Goal: Information Seeking & Learning: Learn about a topic

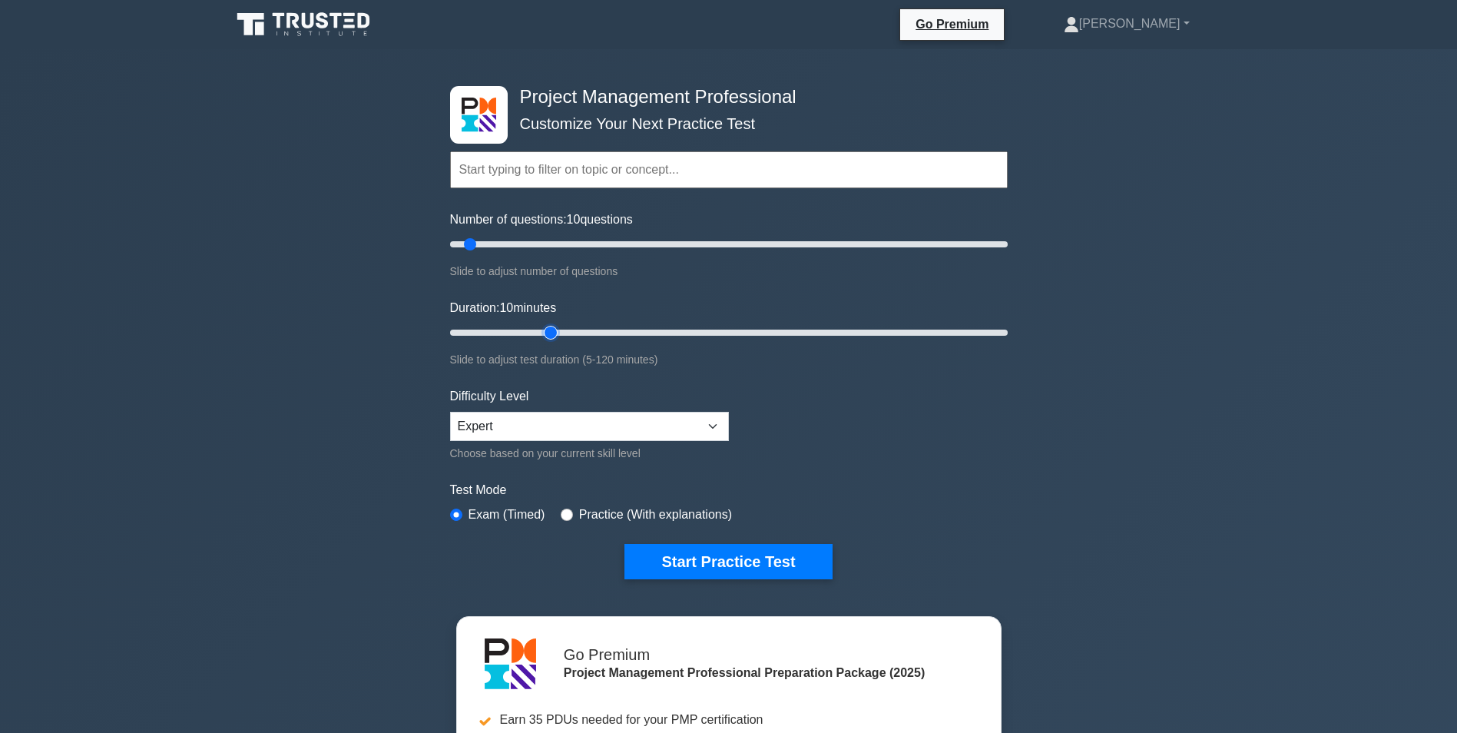
click at [542, 327] on input "Duration: 10 minutes" at bounding box center [729, 332] width 558 height 18
type input "30"
click at [568, 325] on input "Duration: 25 minutes" at bounding box center [729, 332] width 558 height 18
click at [568, 243] on input "Number of questions: 10 questions" at bounding box center [729, 244] width 558 height 18
drag, startPoint x: 564, startPoint y: 243, endPoint x: 518, endPoint y: 240, distance: 46.1
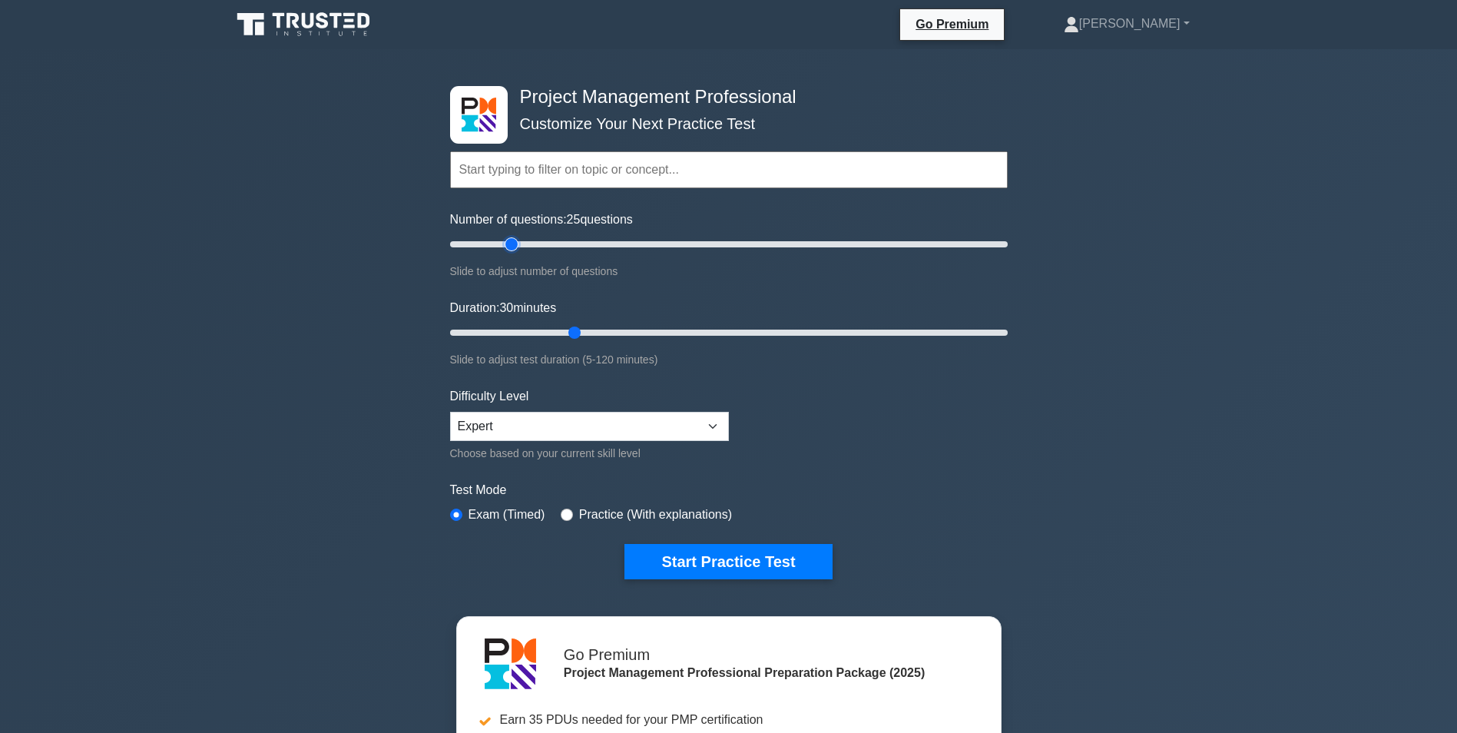
type input "25"
click at [518, 240] on input "Number of questions: 25 questions" at bounding box center [729, 244] width 558 height 18
click at [697, 547] on button "Start Practice Test" at bounding box center [728, 561] width 207 height 35
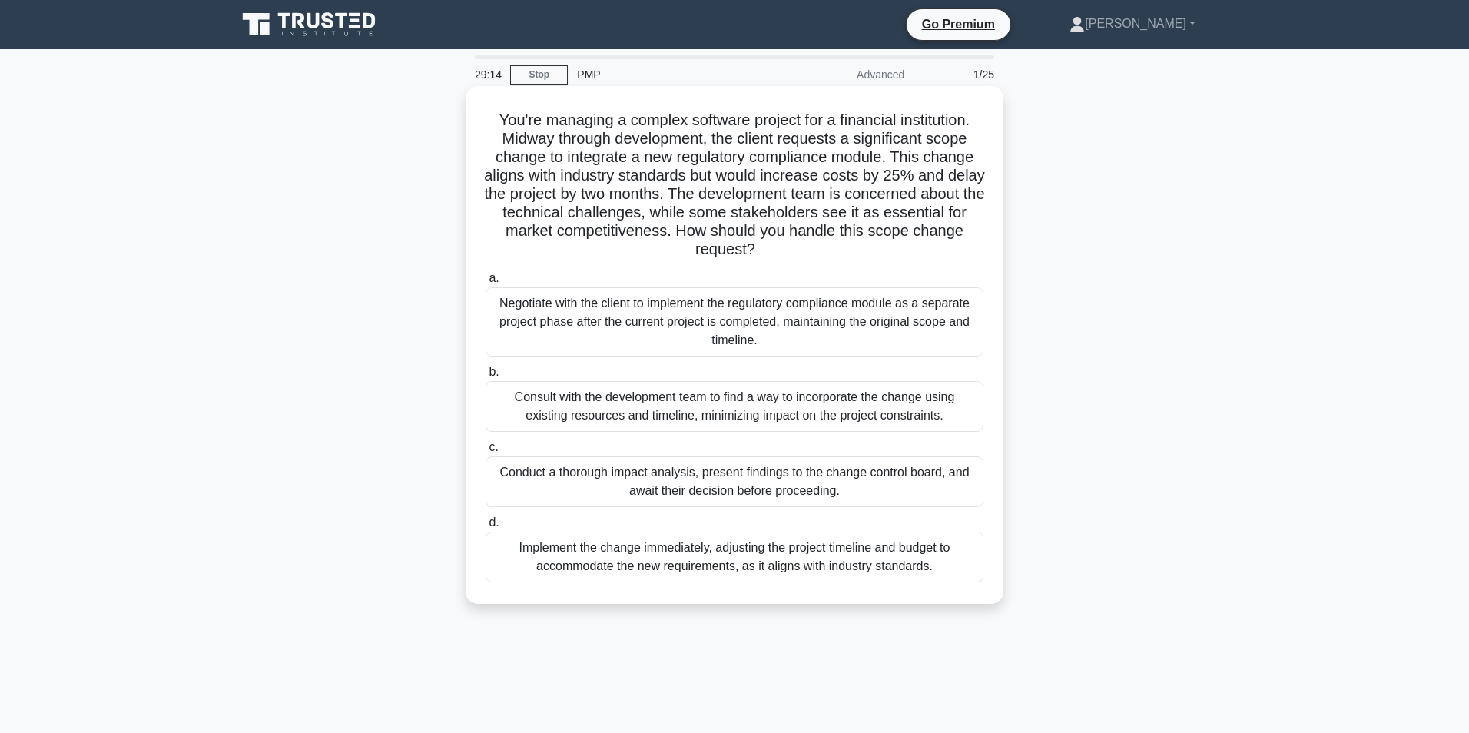
click at [715, 482] on div "Conduct a thorough impact analysis, present findings to the change control boar…" at bounding box center [734, 481] width 498 height 51
click at [485, 452] on input "c. Conduct a thorough impact analysis, present findings to the change control b…" at bounding box center [485, 447] width 0 height 10
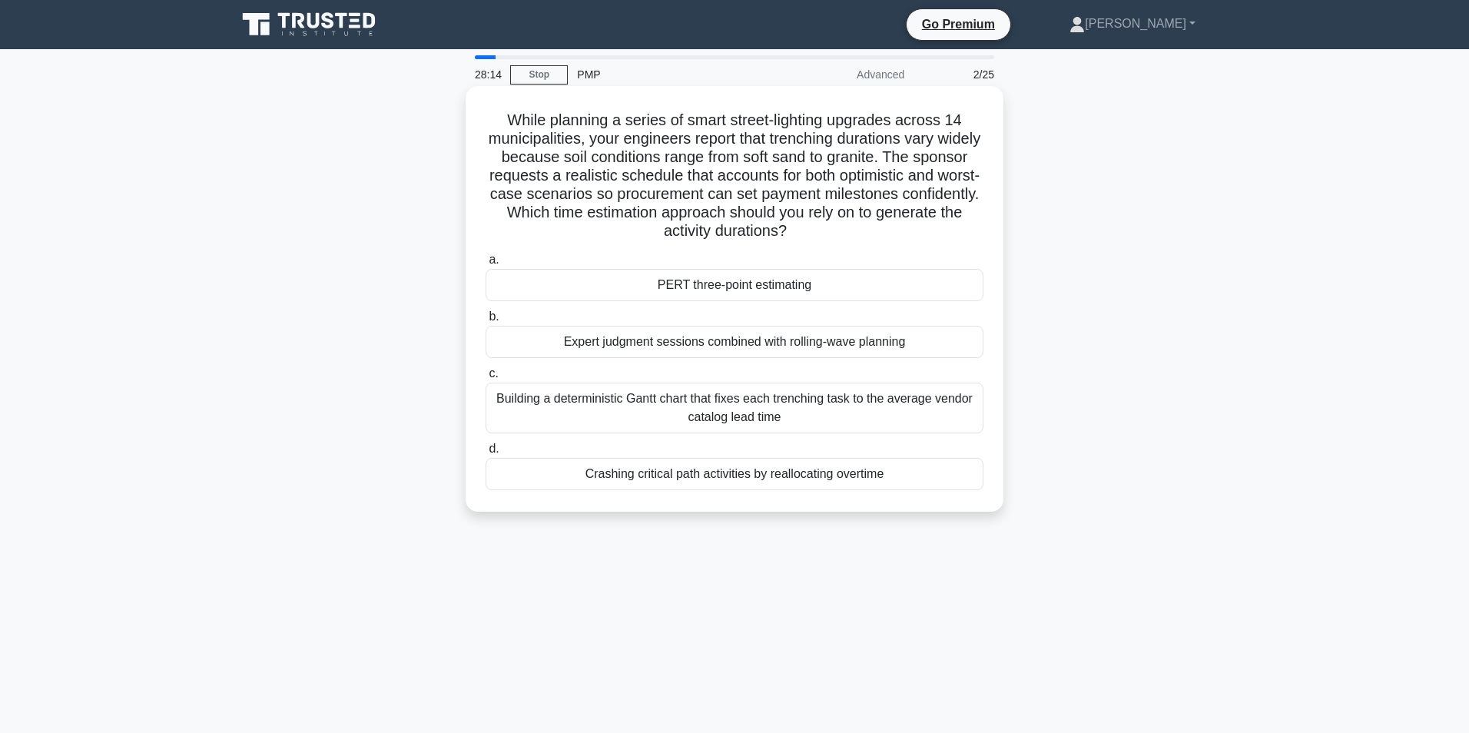
click at [706, 276] on div "PERT three-point estimating" at bounding box center [734, 285] width 498 height 32
click at [485, 265] on input "a. PERT three-point estimating" at bounding box center [485, 260] width 0 height 10
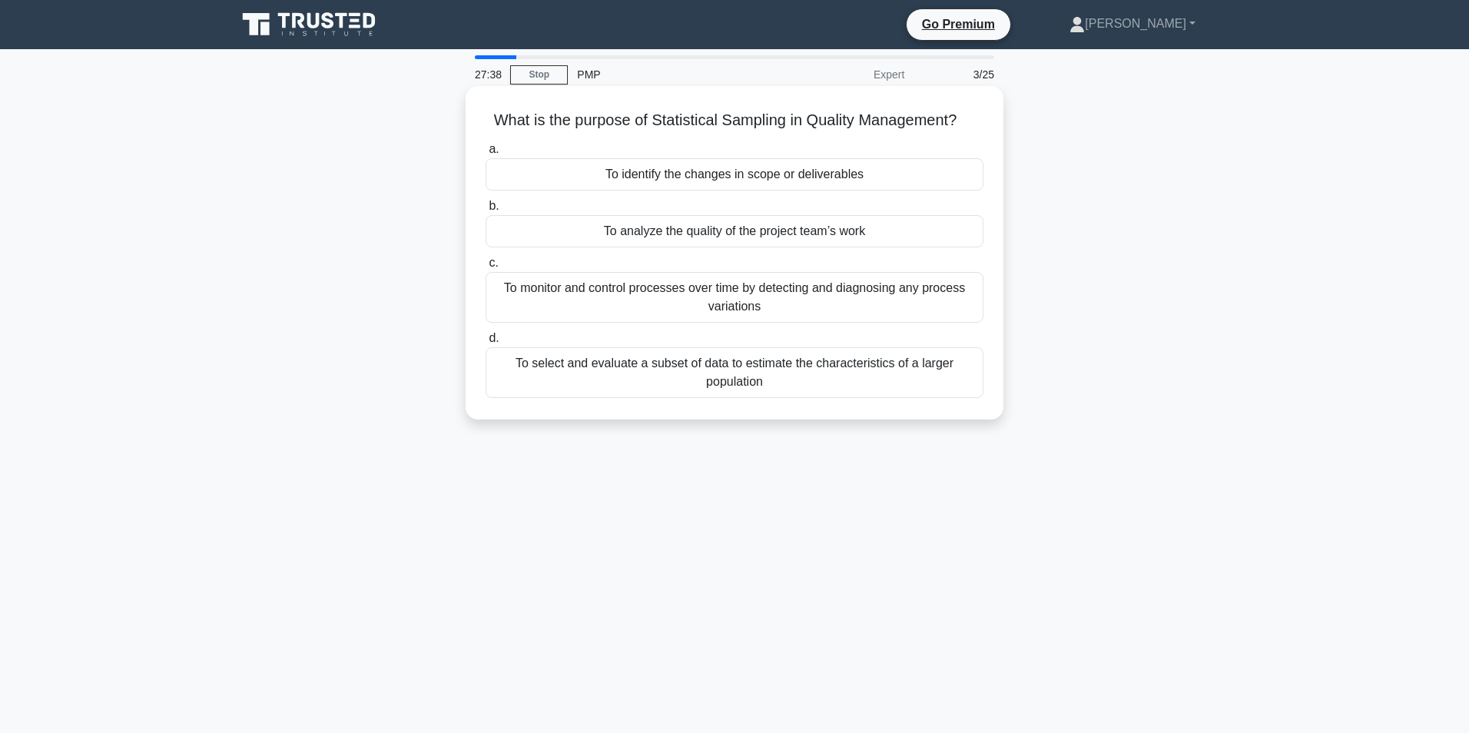
click at [733, 370] on div "To select and evaluate a subset of data to estimate the characteristics of a la…" at bounding box center [734, 372] width 498 height 51
click at [485, 343] on input "d. To select and evaluate a subset of data to estimate the characteristics of a…" at bounding box center [485, 338] width 0 height 10
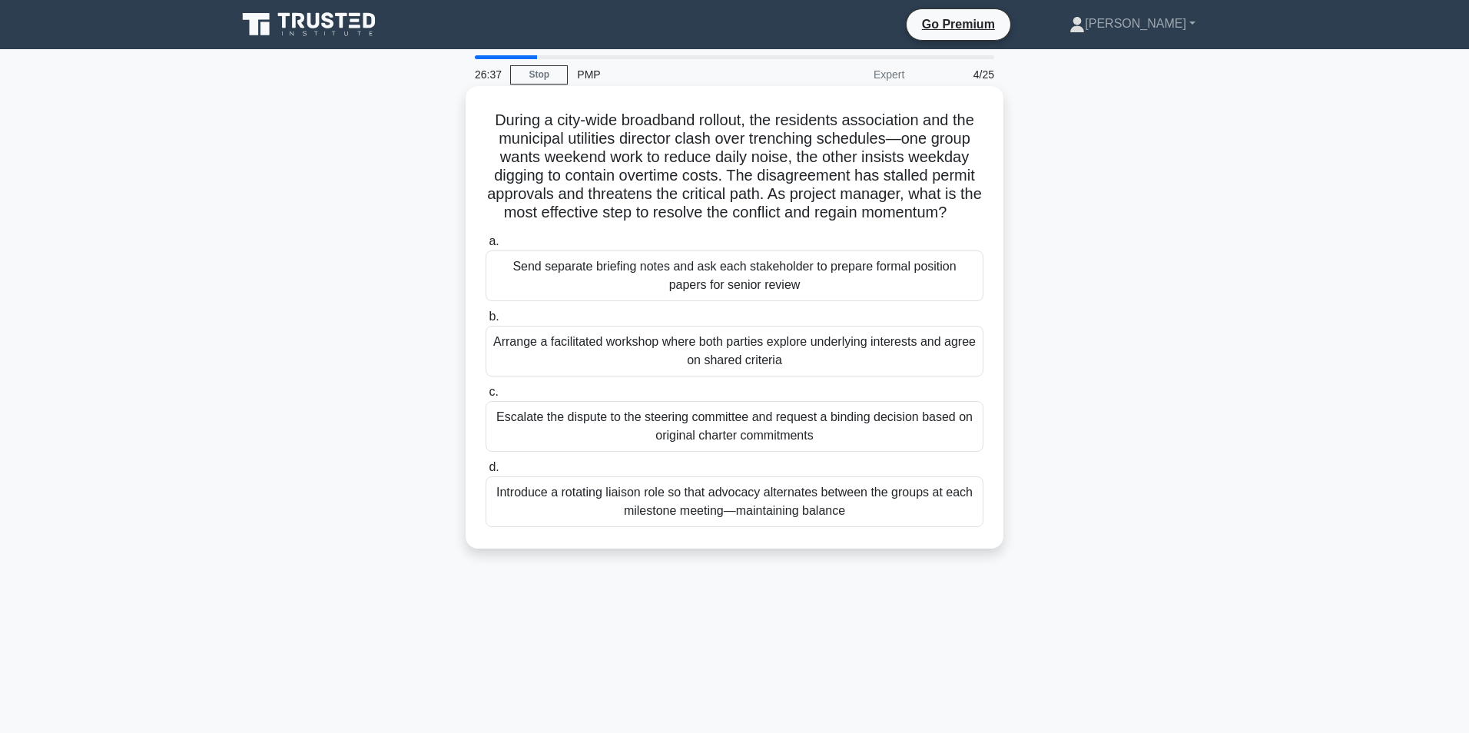
click at [744, 364] on div "Arrange a facilitated workshop where both parties explore underlying interests …" at bounding box center [734, 351] width 498 height 51
click at [485, 322] on input "b. Arrange a facilitated workshop where both parties explore underlying interes…" at bounding box center [485, 317] width 0 height 10
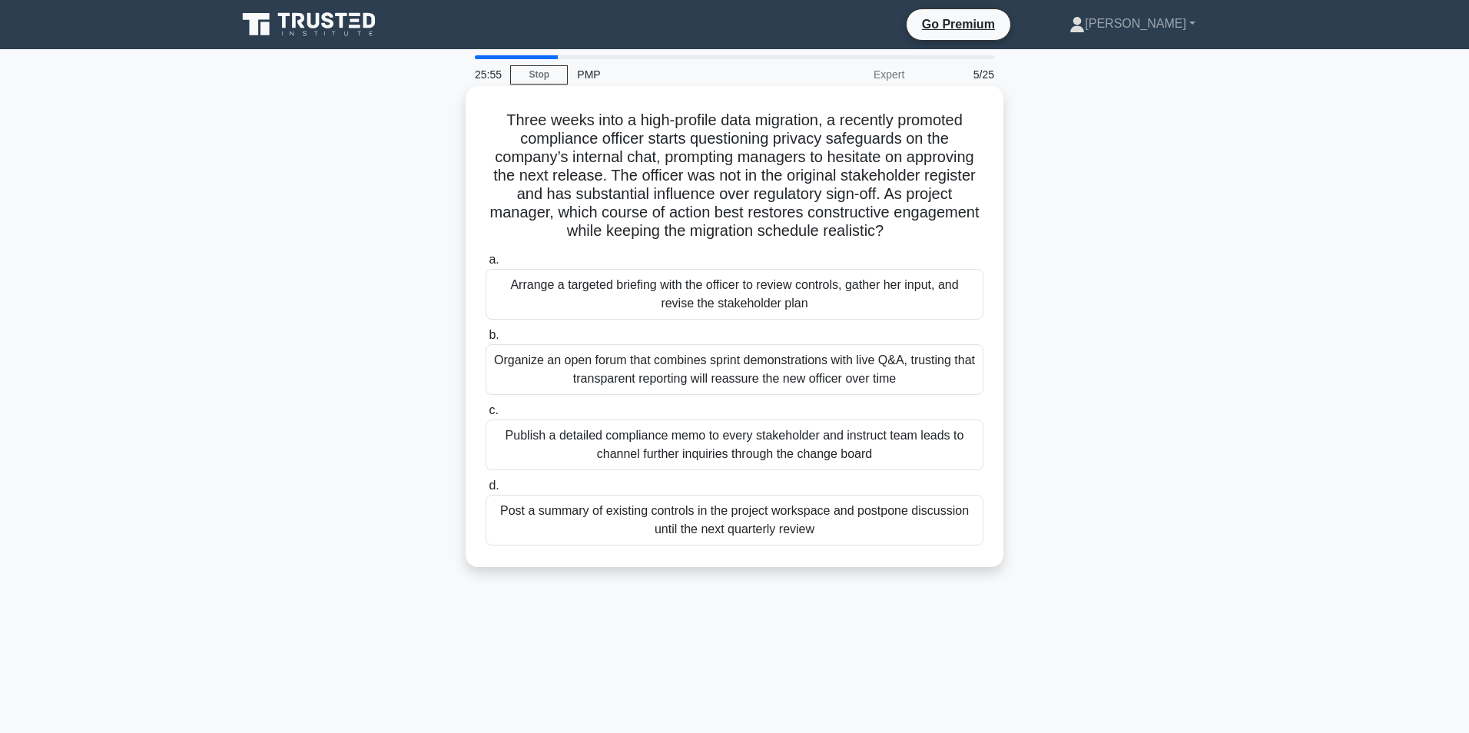
click at [623, 298] on div "Arrange a targeted briefing with the officer to review controls, gather her inp…" at bounding box center [734, 294] width 498 height 51
click at [485, 265] on input "a. Arrange a targeted briefing with the officer to review controls, gather her …" at bounding box center [485, 260] width 0 height 10
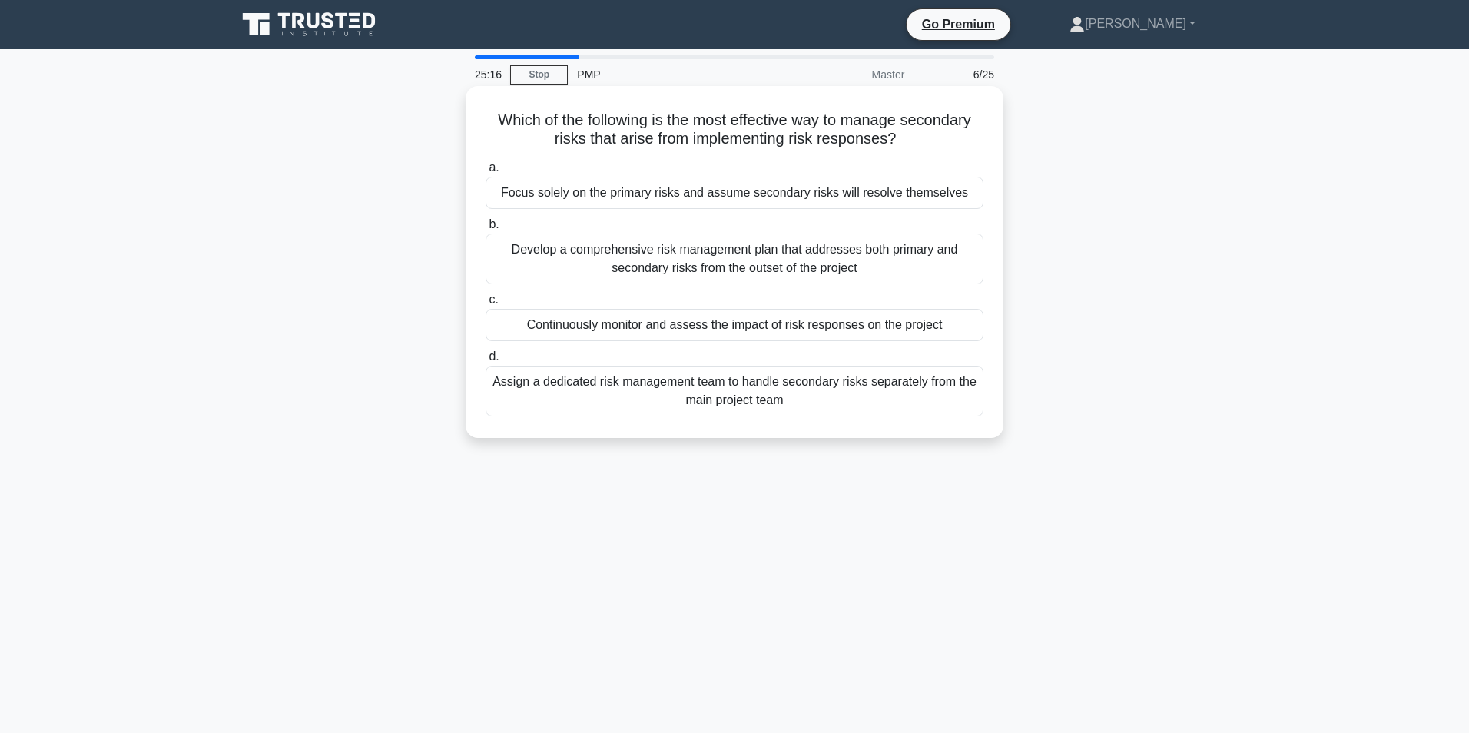
click at [654, 250] on div "Develop a comprehensive risk management plan that addresses both primary and se…" at bounding box center [734, 259] width 498 height 51
click at [485, 230] on input "b. Develop a comprehensive risk management plan that addresses both primary and…" at bounding box center [485, 225] width 0 height 10
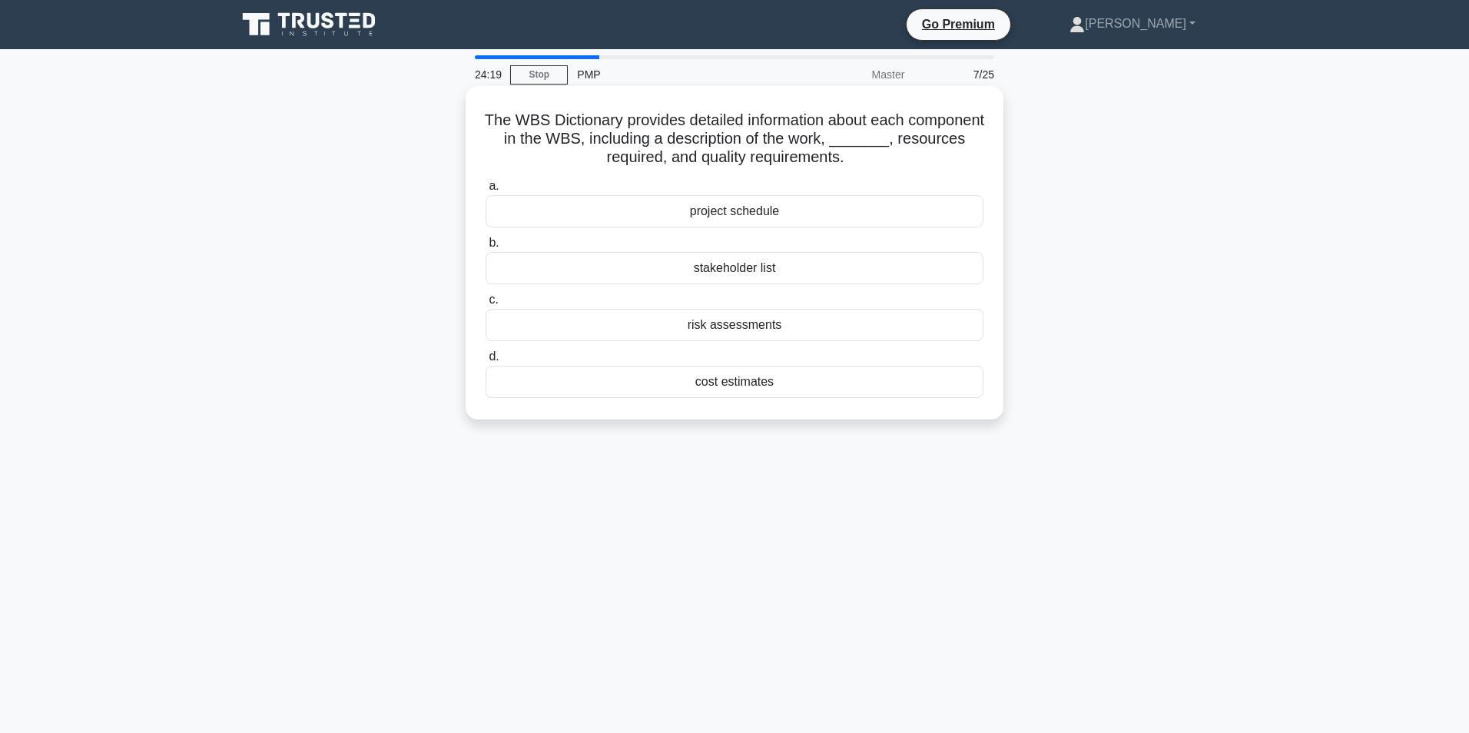
click at [708, 208] on div "project schedule" at bounding box center [734, 211] width 498 height 32
click at [485, 191] on input "a. project schedule" at bounding box center [485, 186] width 0 height 10
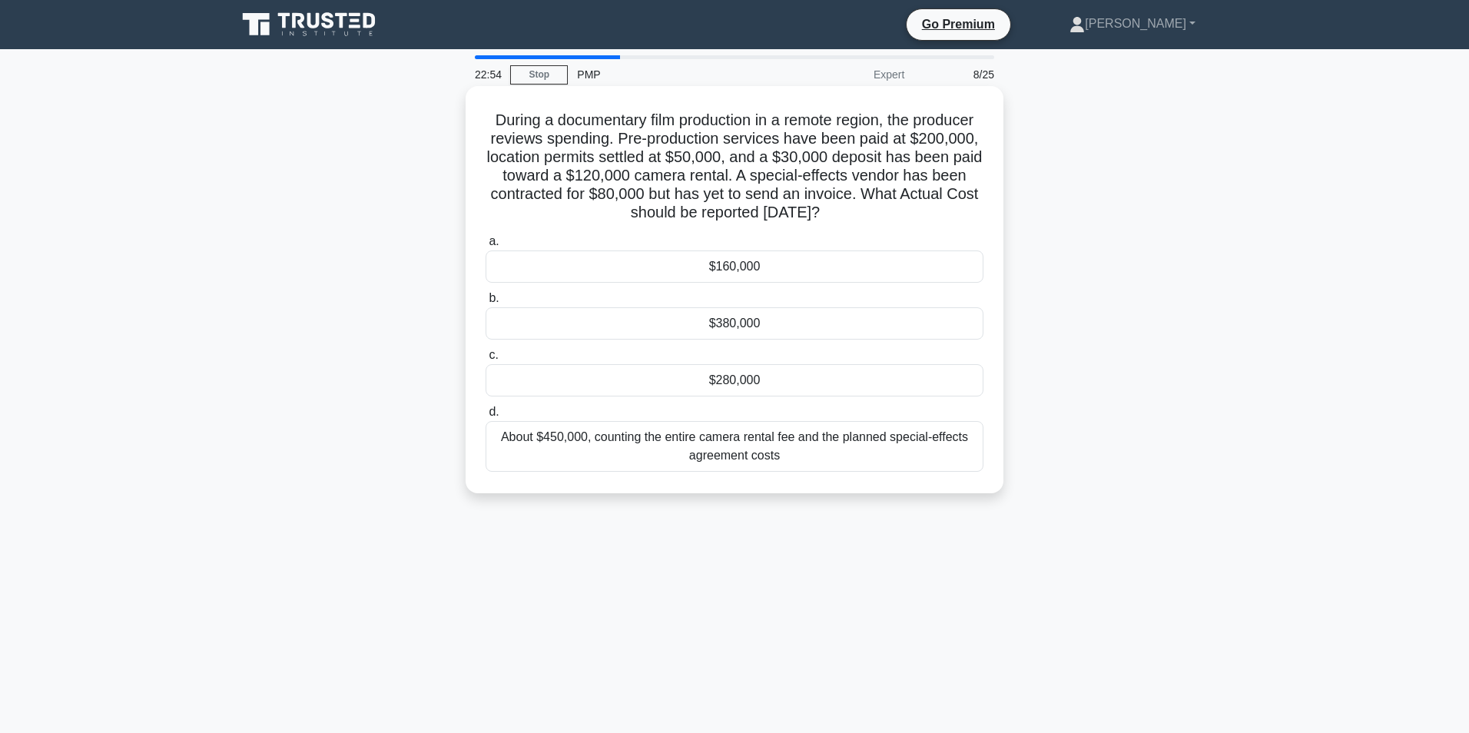
click at [667, 373] on div "$280,000" at bounding box center [734, 380] width 498 height 32
click at [485, 360] on input "c. $280,000" at bounding box center [485, 355] width 0 height 10
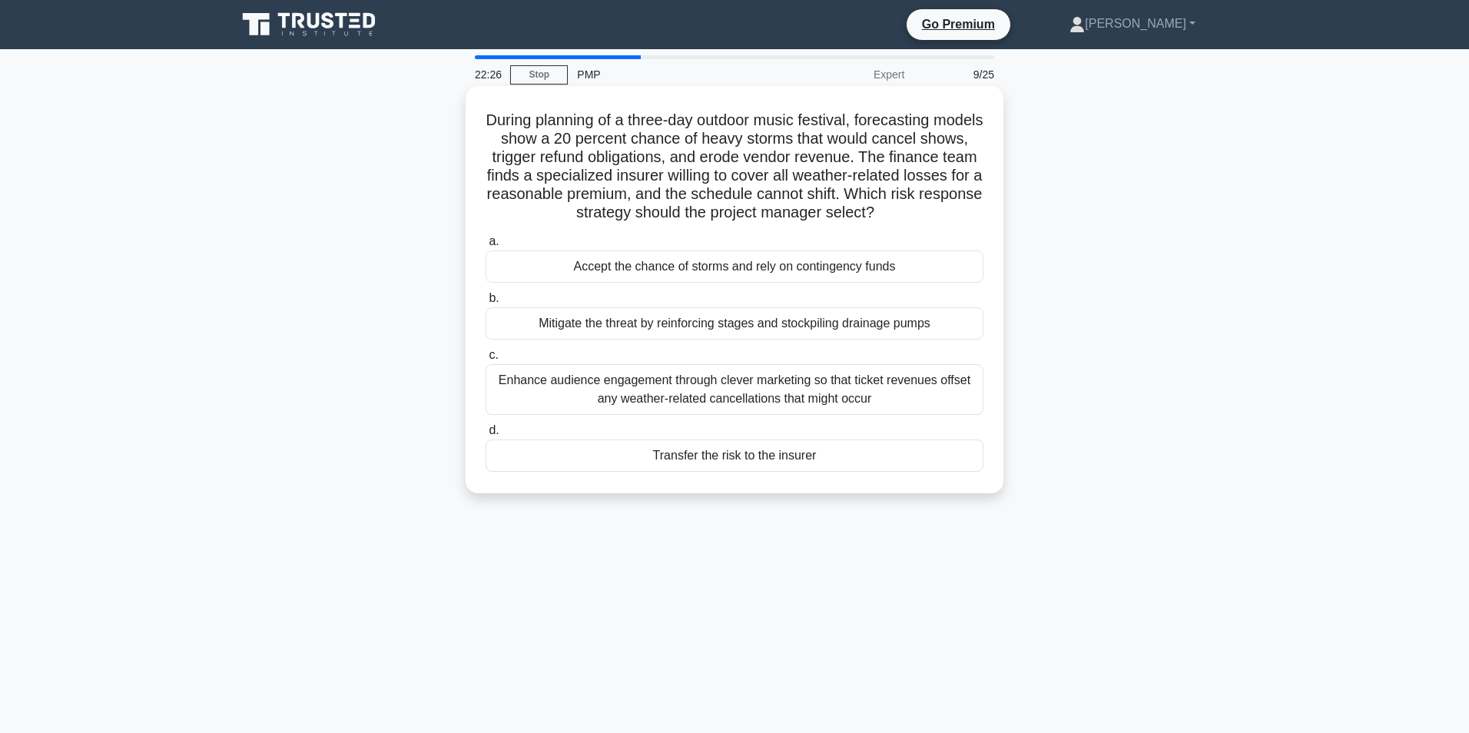
click at [747, 450] on div "Transfer the risk to the insurer" at bounding box center [734, 455] width 498 height 32
click at [485, 436] on input "d. Transfer the risk to the insurer" at bounding box center [485, 431] width 0 height 10
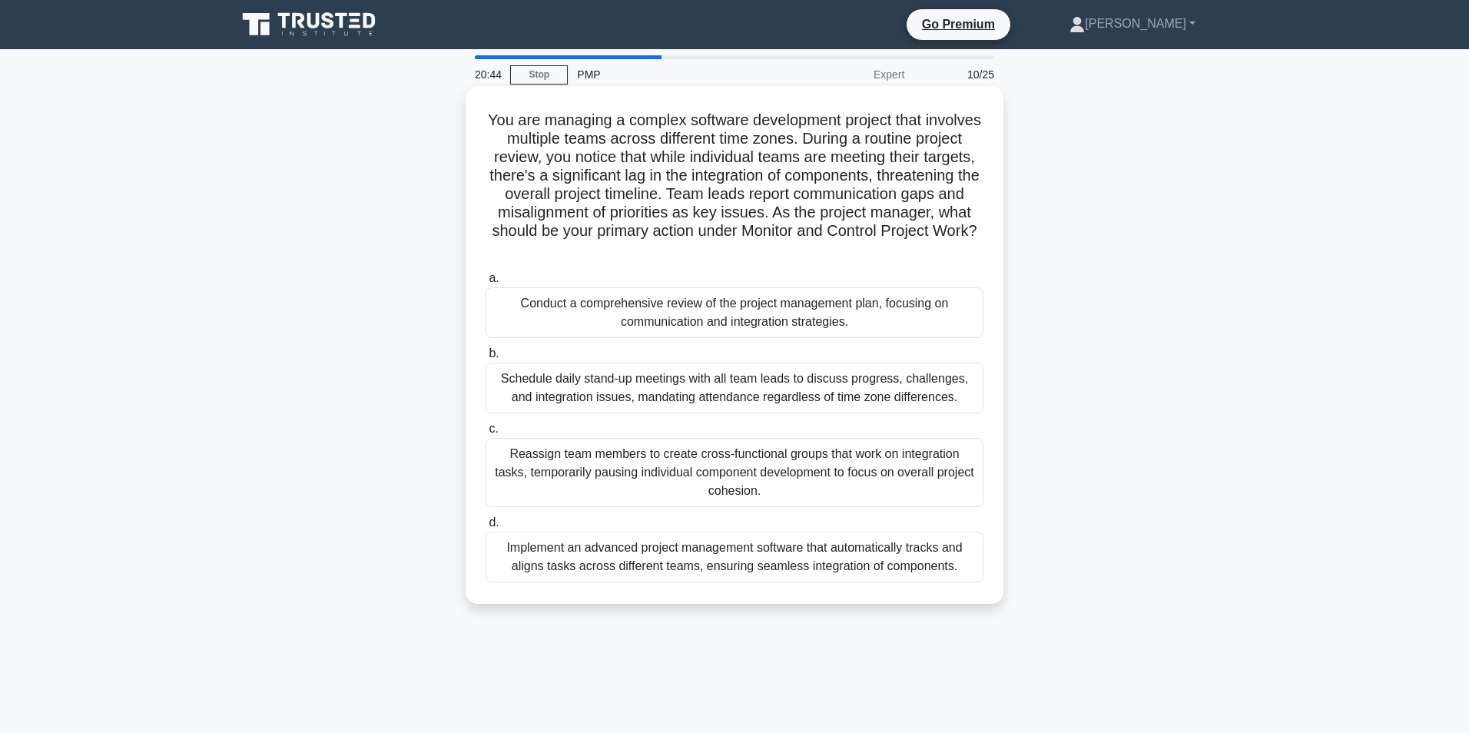
click at [767, 559] on div "Implement an advanced project management software that automatically tracks and…" at bounding box center [734, 557] width 498 height 51
click at [485, 528] on input "d. Implement an advanced project management software that automatically tracks …" at bounding box center [485, 523] width 0 height 10
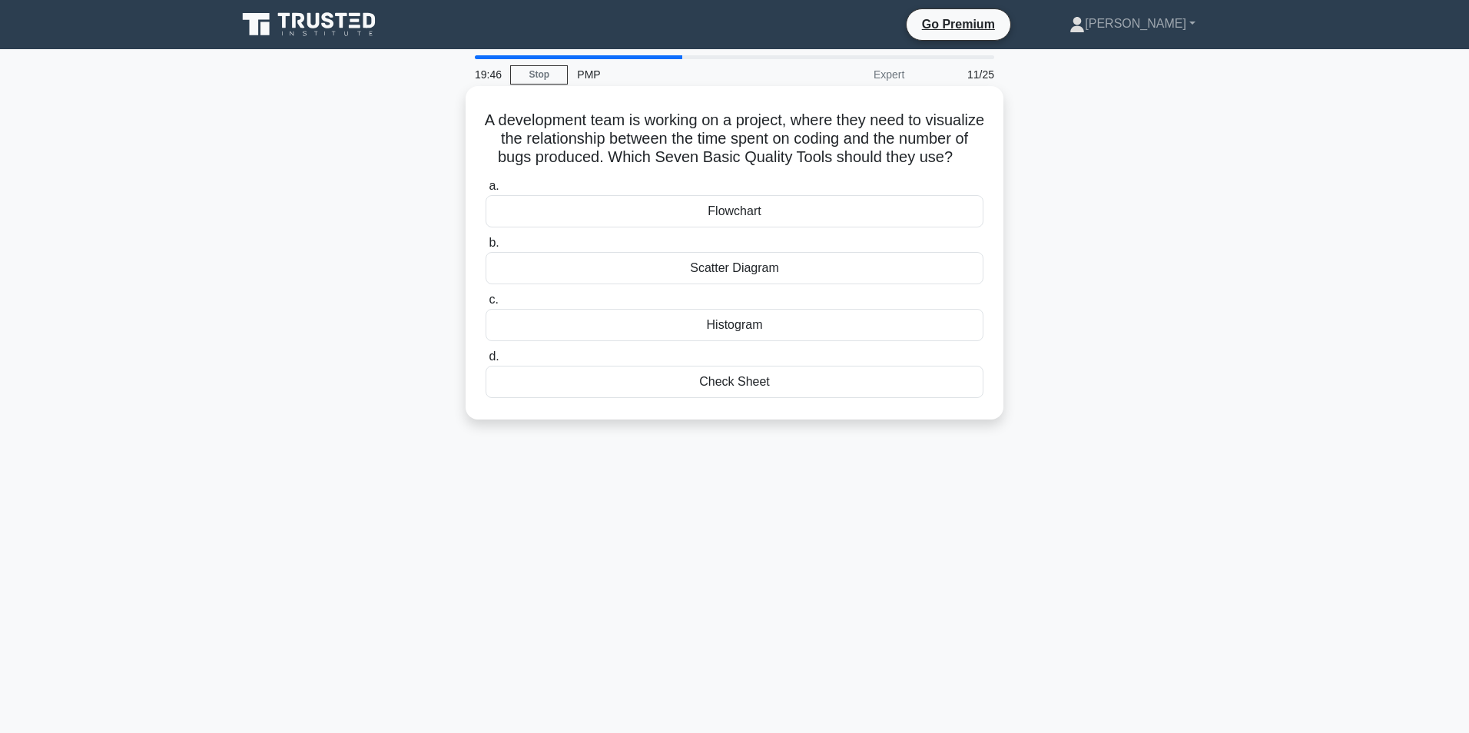
click at [732, 284] on div "Scatter Diagram" at bounding box center [734, 268] width 498 height 32
click at [485, 248] on input "b. Scatter Diagram" at bounding box center [485, 243] width 0 height 10
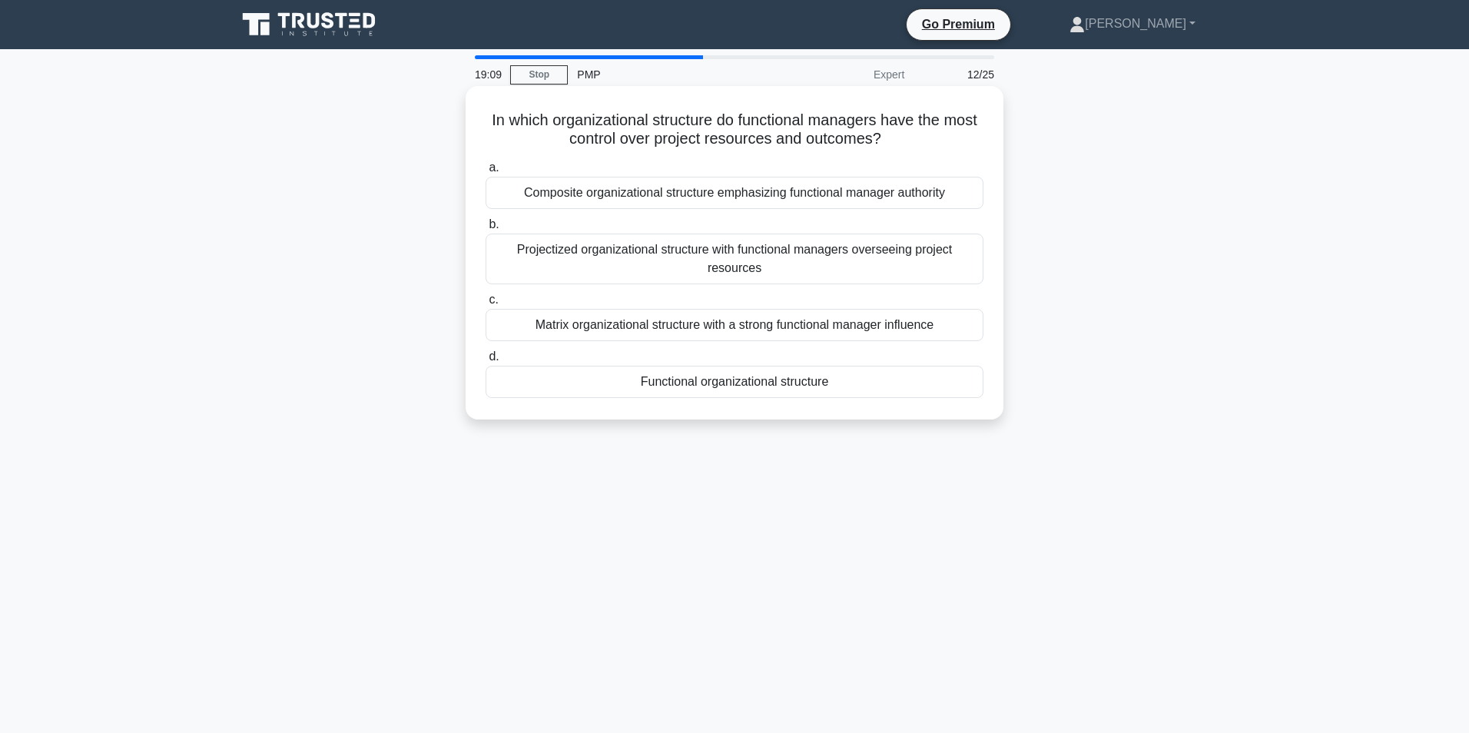
click at [805, 254] on div "Projectized organizational structure with functional managers overseeing projec…" at bounding box center [734, 259] width 498 height 51
click at [485, 230] on input "b. Projectized organizational structure with functional managers overseeing pro…" at bounding box center [485, 225] width 0 height 10
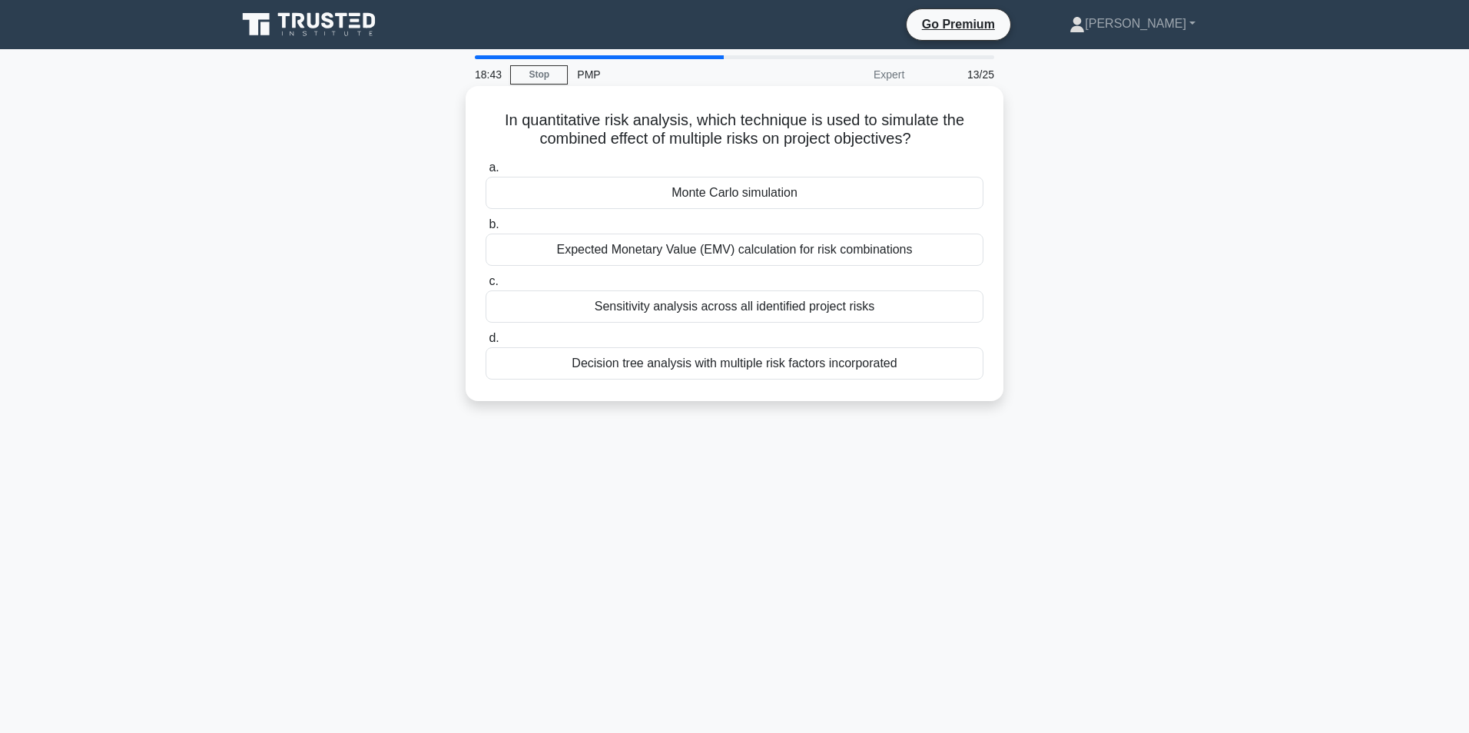
click at [679, 193] on div "Monte Carlo simulation" at bounding box center [734, 193] width 498 height 32
click at [485, 173] on input "a. Monte Carlo simulation" at bounding box center [485, 168] width 0 height 10
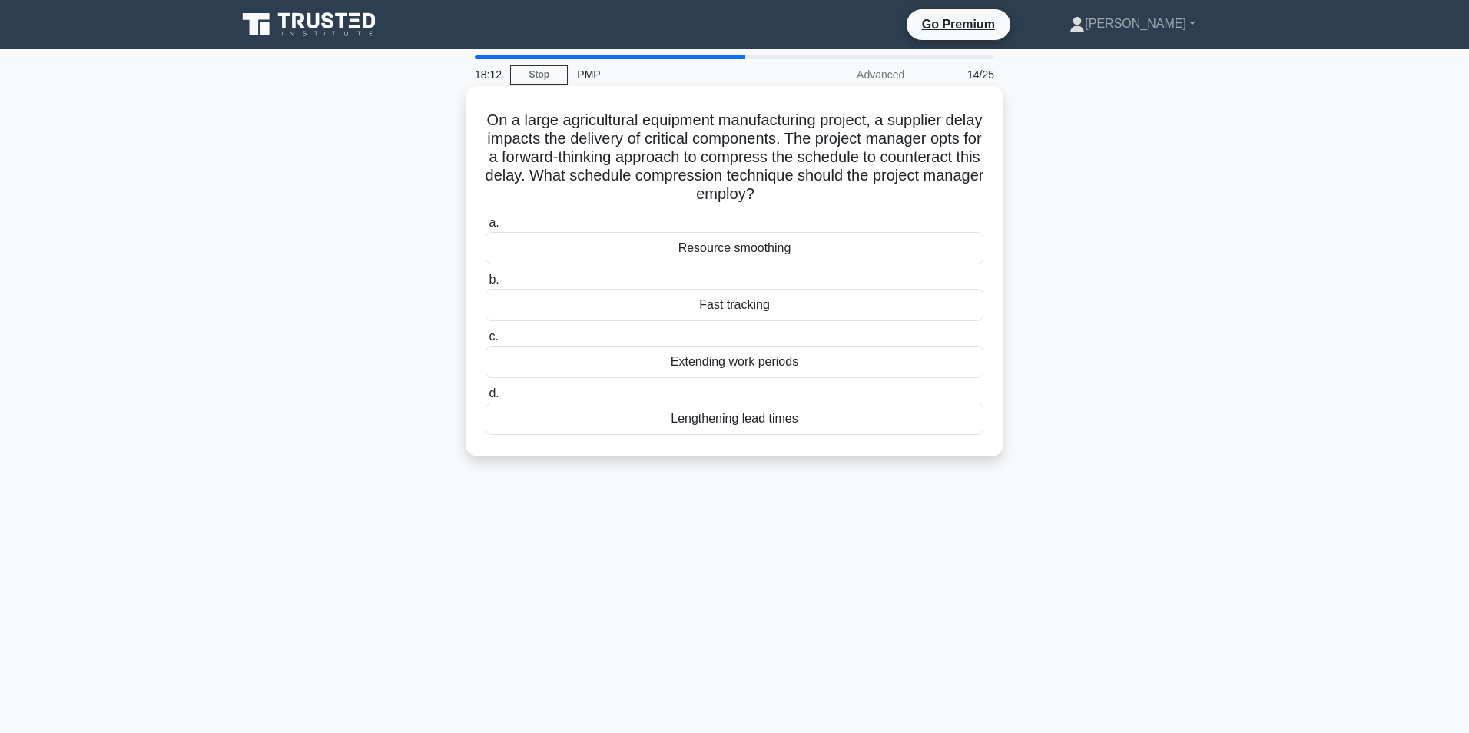
click at [766, 246] on div "Resource smoothing" at bounding box center [734, 248] width 498 height 32
click at [485, 228] on input "a. Resource smoothing" at bounding box center [485, 223] width 0 height 10
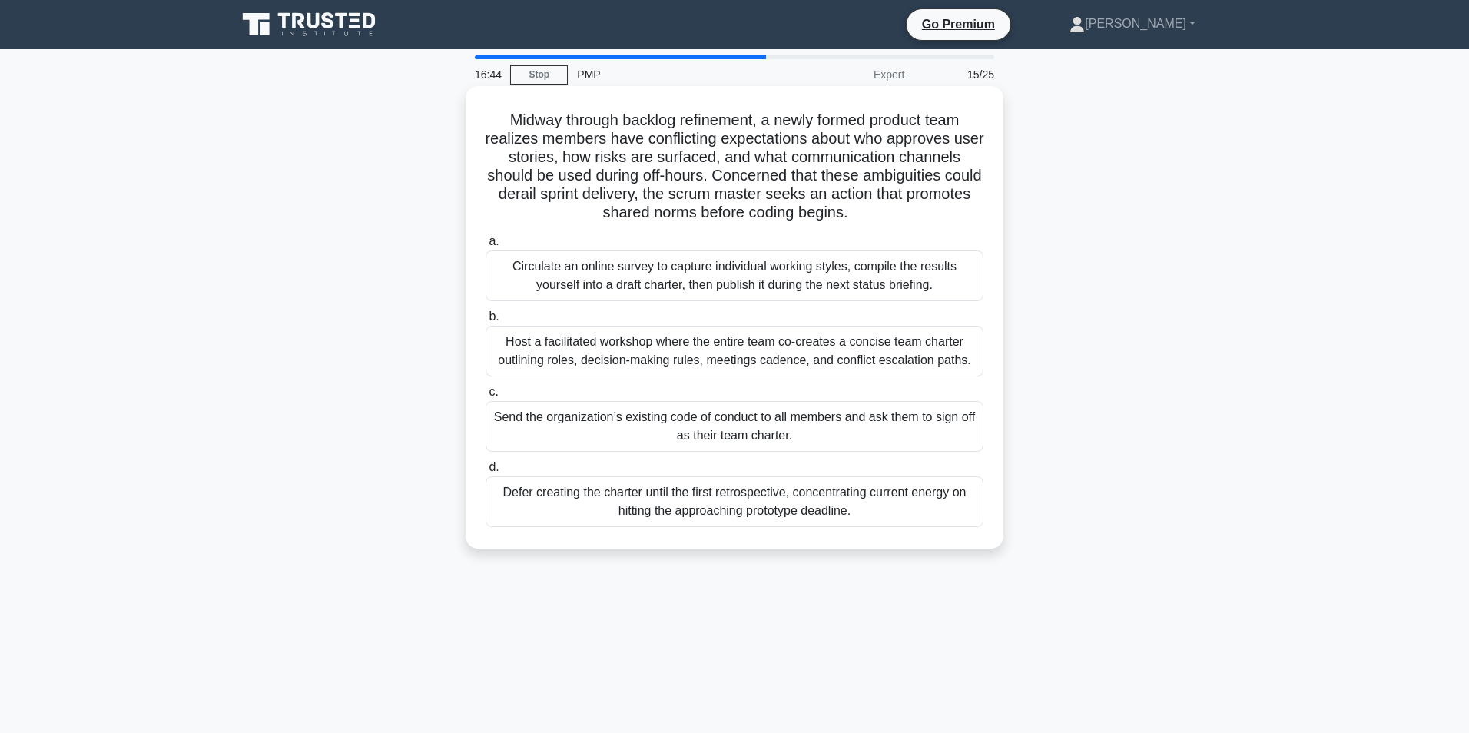
click at [598, 348] on div "Host a facilitated workshop where the entire team co-creates a concise team cha…" at bounding box center [734, 351] width 498 height 51
click at [485, 322] on input "b. Host a facilitated workshop where the entire team co-creates a concise team …" at bounding box center [485, 317] width 0 height 10
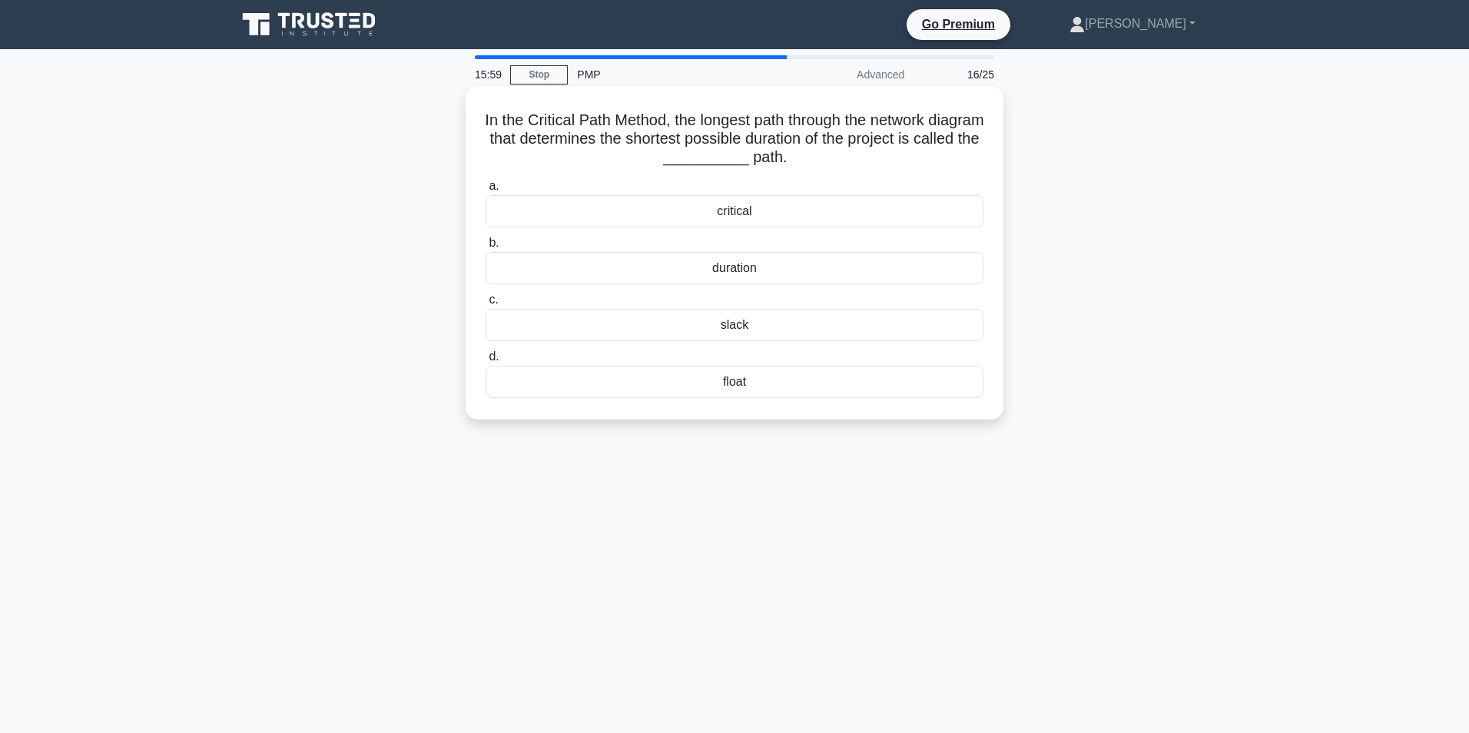
click at [717, 206] on div "critical" at bounding box center [734, 211] width 498 height 32
click at [485, 191] on input "a. critical" at bounding box center [485, 186] width 0 height 10
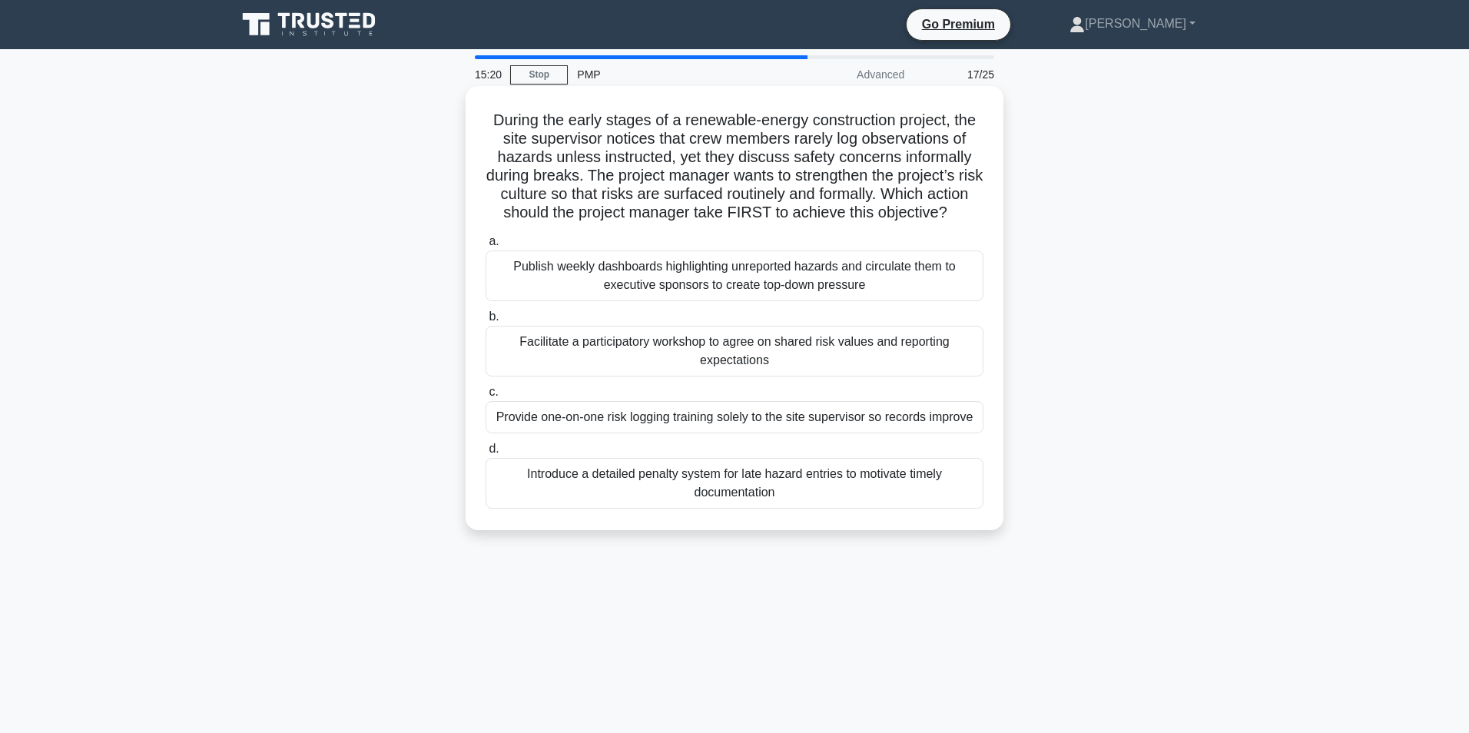
click at [794, 373] on div "Facilitate a participatory workshop to agree on shared risk values and reportin…" at bounding box center [734, 351] width 498 height 51
click at [485, 322] on input "b. Facilitate a participatory workshop to agree on shared risk values and repor…" at bounding box center [485, 317] width 0 height 10
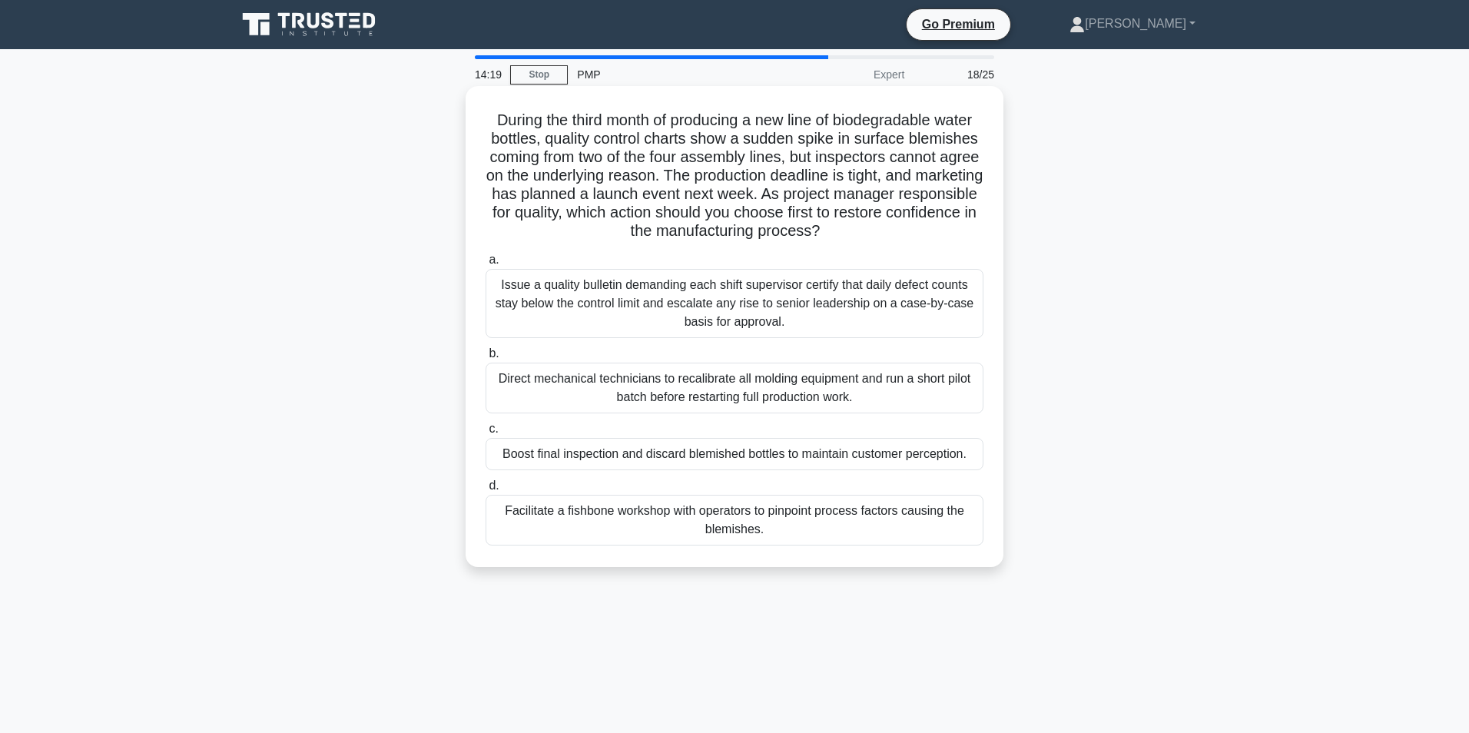
click at [550, 503] on div "Facilitate a fishbone workshop with operators to pinpoint process factors causi…" at bounding box center [734, 520] width 498 height 51
click at [485, 491] on input "d. Facilitate a fishbone workshop with operators to pinpoint process factors ca…" at bounding box center [485, 486] width 0 height 10
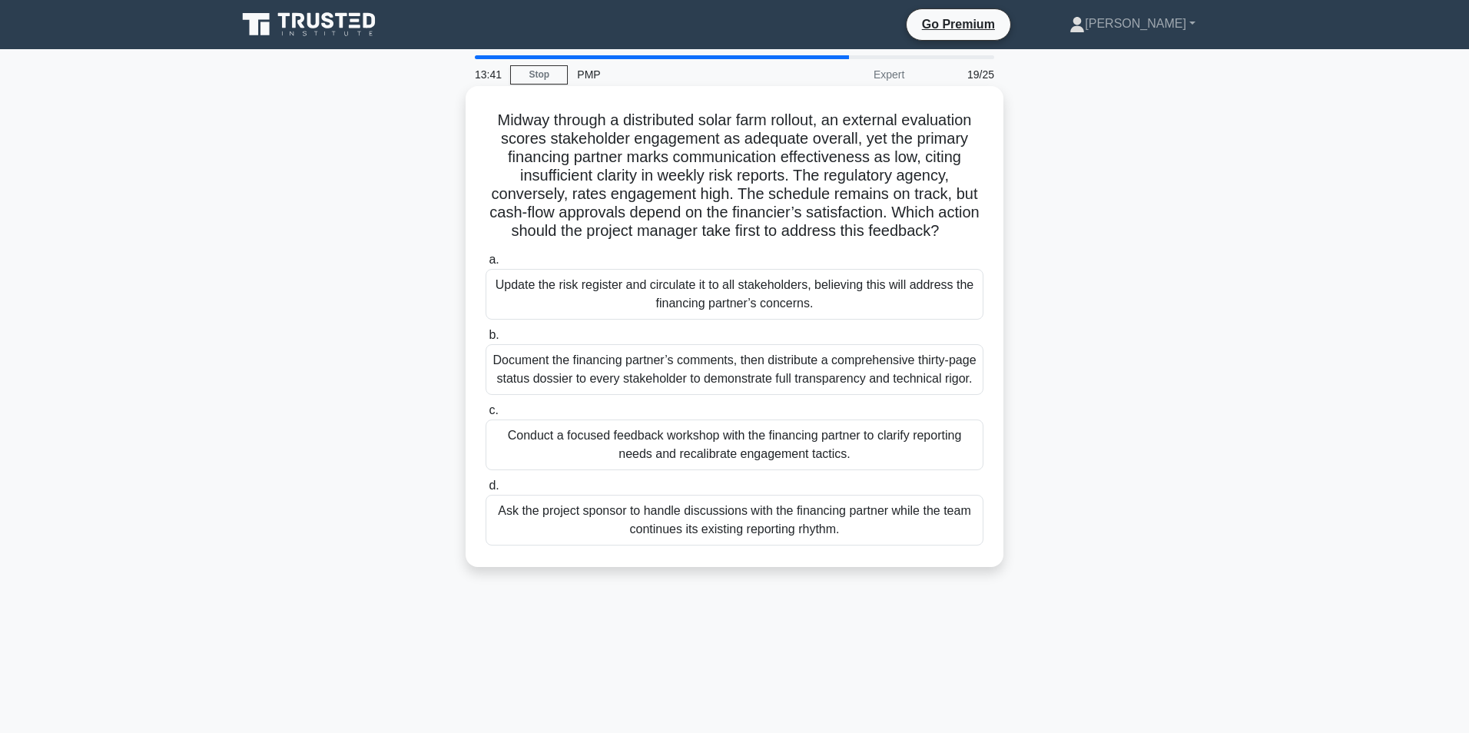
click at [555, 464] on div "Conduct a focused feedback workshop with the financing partner to clarify repor…" at bounding box center [734, 444] width 498 height 51
click at [485, 416] on input "c. Conduct a focused feedback workshop with the financing partner to clarify re…" at bounding box center [485, 411] width 0 height 10
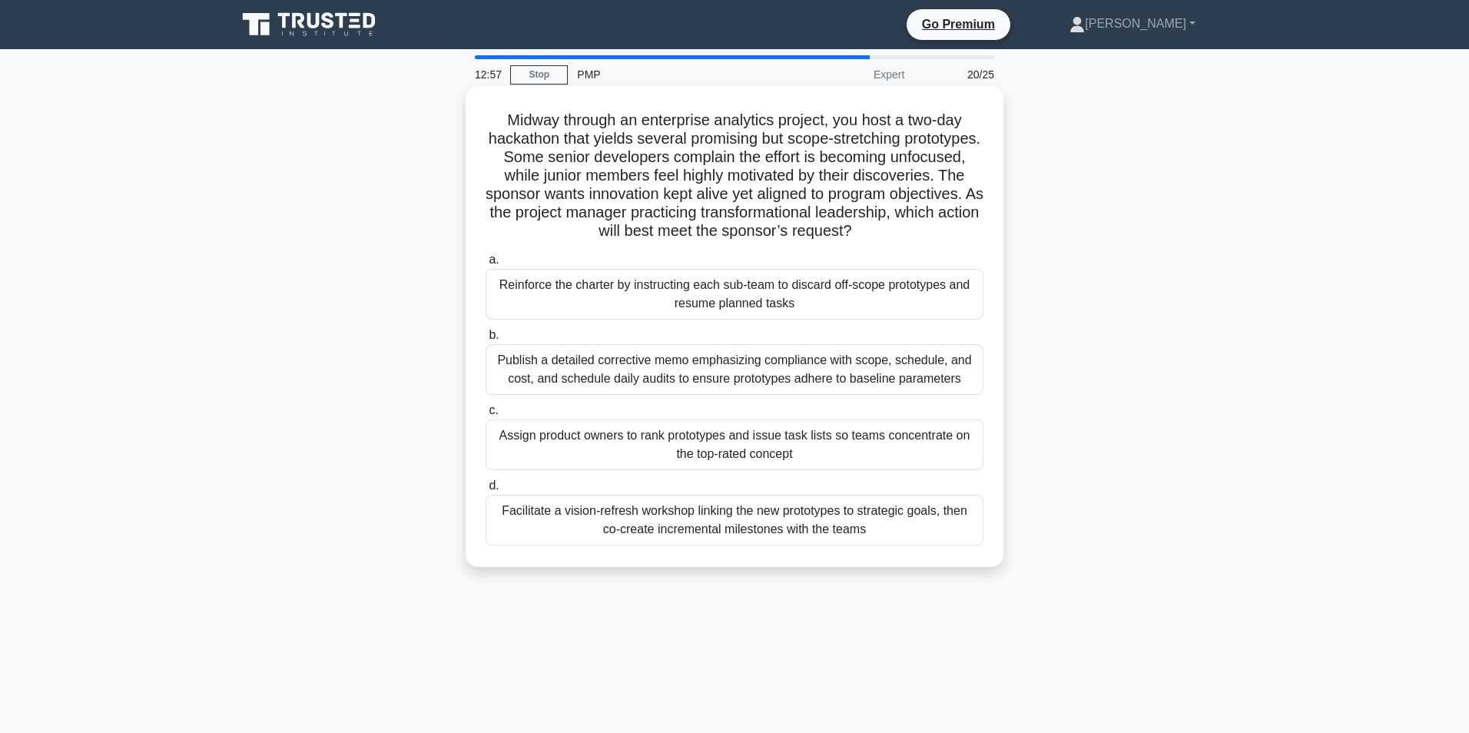
click at [707, 542] on div "Facilitate a vision-refresh workshop linking the new prototypes to strategic go…" at bounding box center [734, 520] width 498 height 51
click at [485, 491] on input "d. Facilitate a vision-refresh workshop linking the new prototypes to strategic…" at bounding box center [485, 486] width 0 height 10
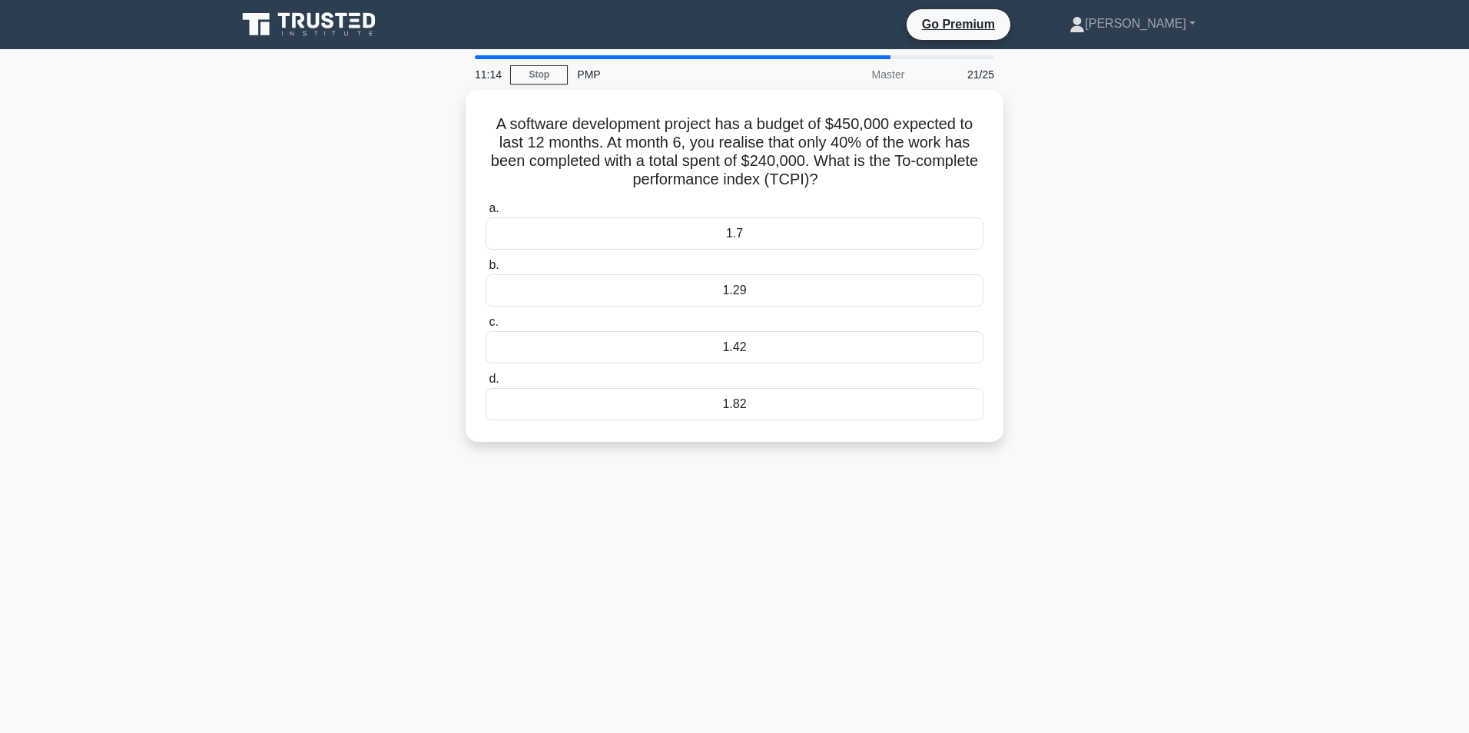
click at [833, 551] on main "11:14 Stop PMP Master 21/25 A software development project has a budget of $450…" at bounding box center [734, 439] width 1469 height 780
click at [678, 481] on main "8:13 Stop PMP Master 21/25 A software development project has a budget of $450,…" at bounding box center [734, 439] width 1469 height 780
click at [737, 278] on div "1.29" at bounding box center [734, 286] width 498 height 32
click at [485, 267] on input "b. 1.29" at bounding box center [485, 262] width 0 height 10
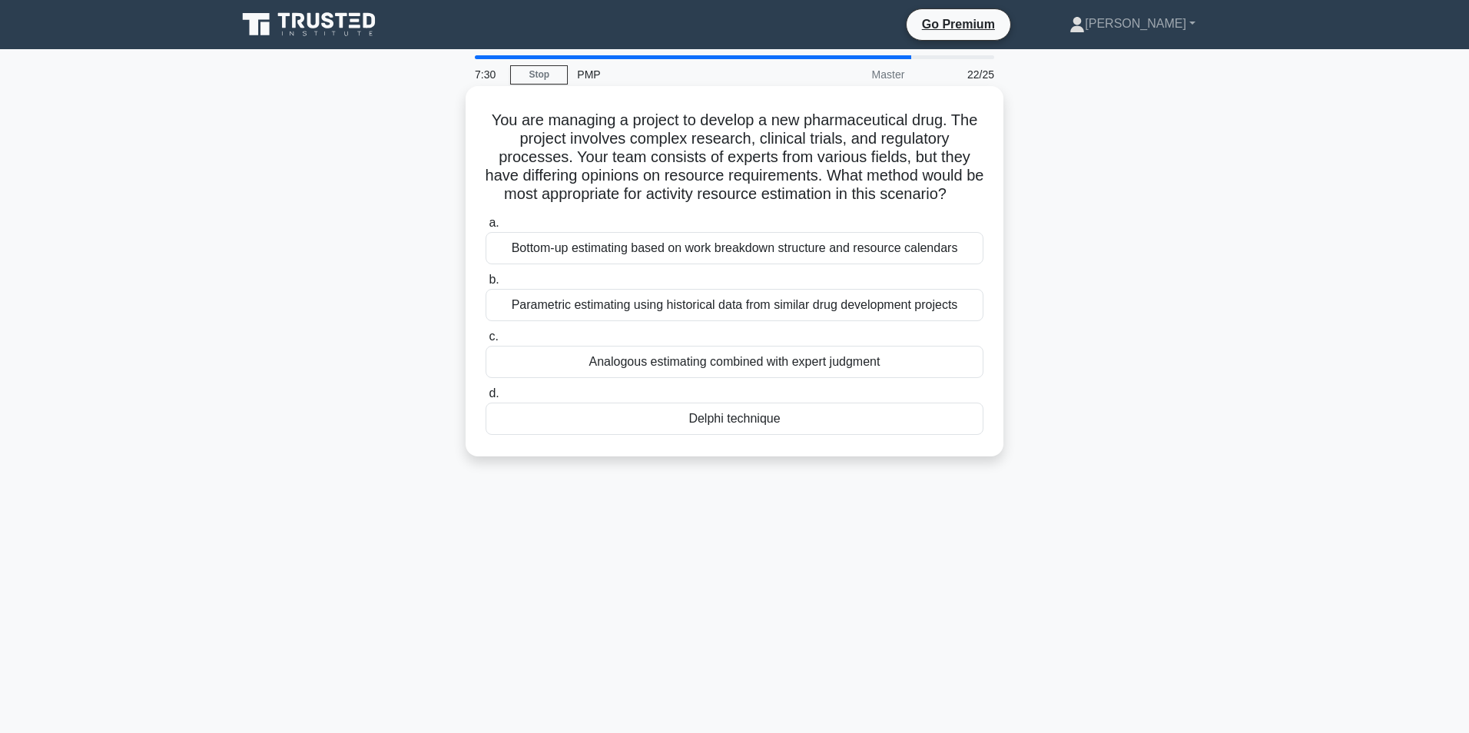
click at [717, 375] on div "Analogous estimating combined with expert judgment" at bounding box center [734, 362] width 498 height 32
click at [485, 342] on input "c. Analogous estimating combined with expert judgment" at bounding box center [485, 337] width 0 height 10
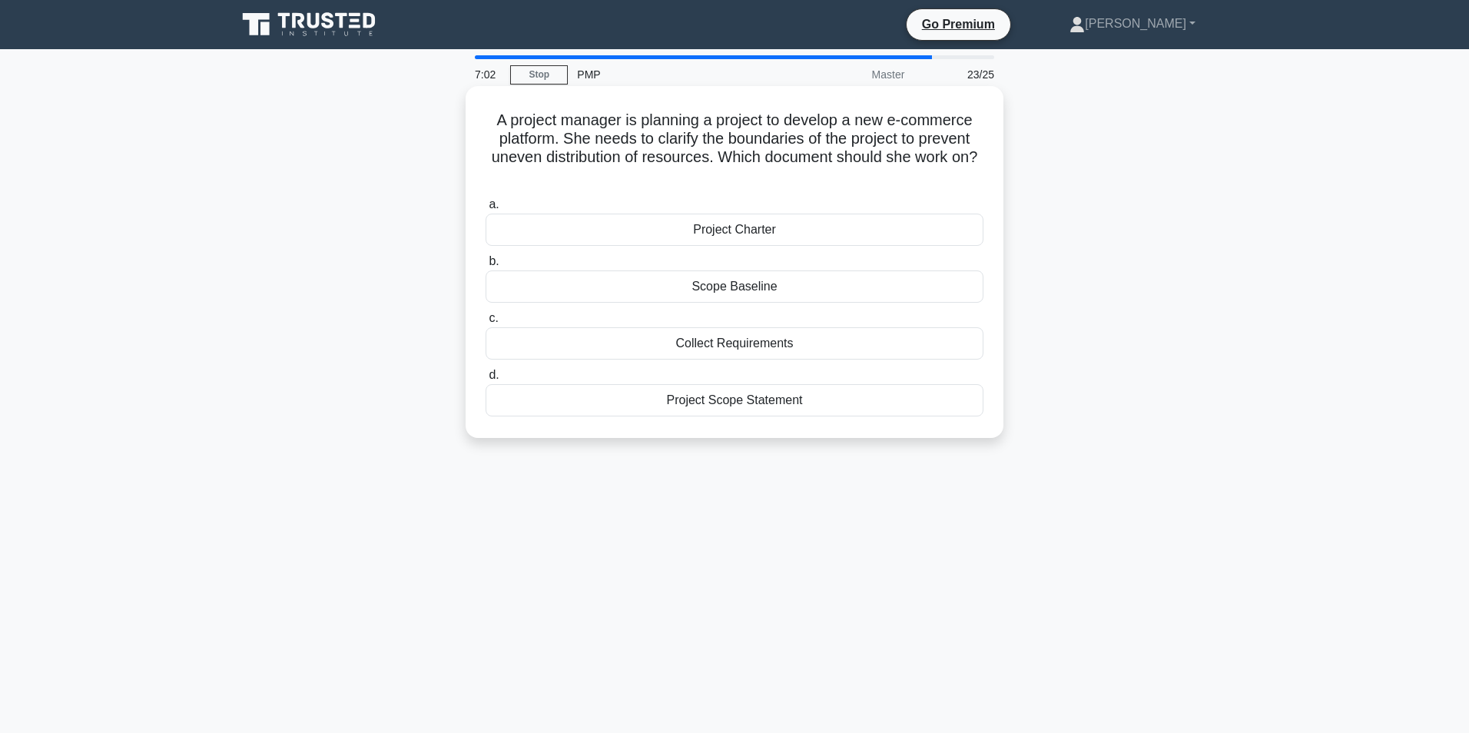
click at [756, 282] on div "Scope Baseline" at bounding box center [734, 286] width 498 height 32
click at [485, 267] on input "b. Scope Baseline" at bounding box center [485, 262] width 0 height 10
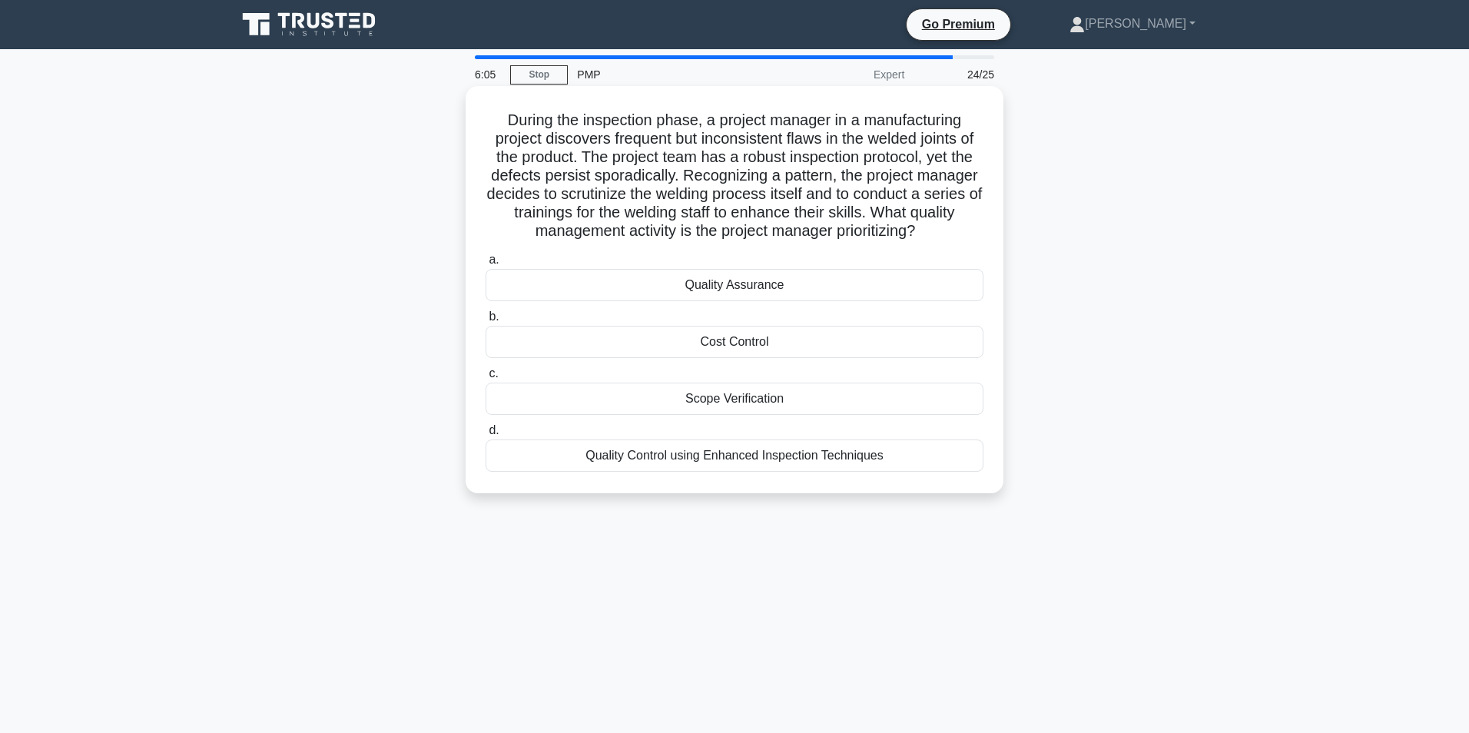
click at [754, 283] on div "Quality Assurance" at bounding box center [734, 285] width 498 height 32
click at [485, 265] on input "a. Quality Assurance" at bounding box center [485, 260] width 0 height 10
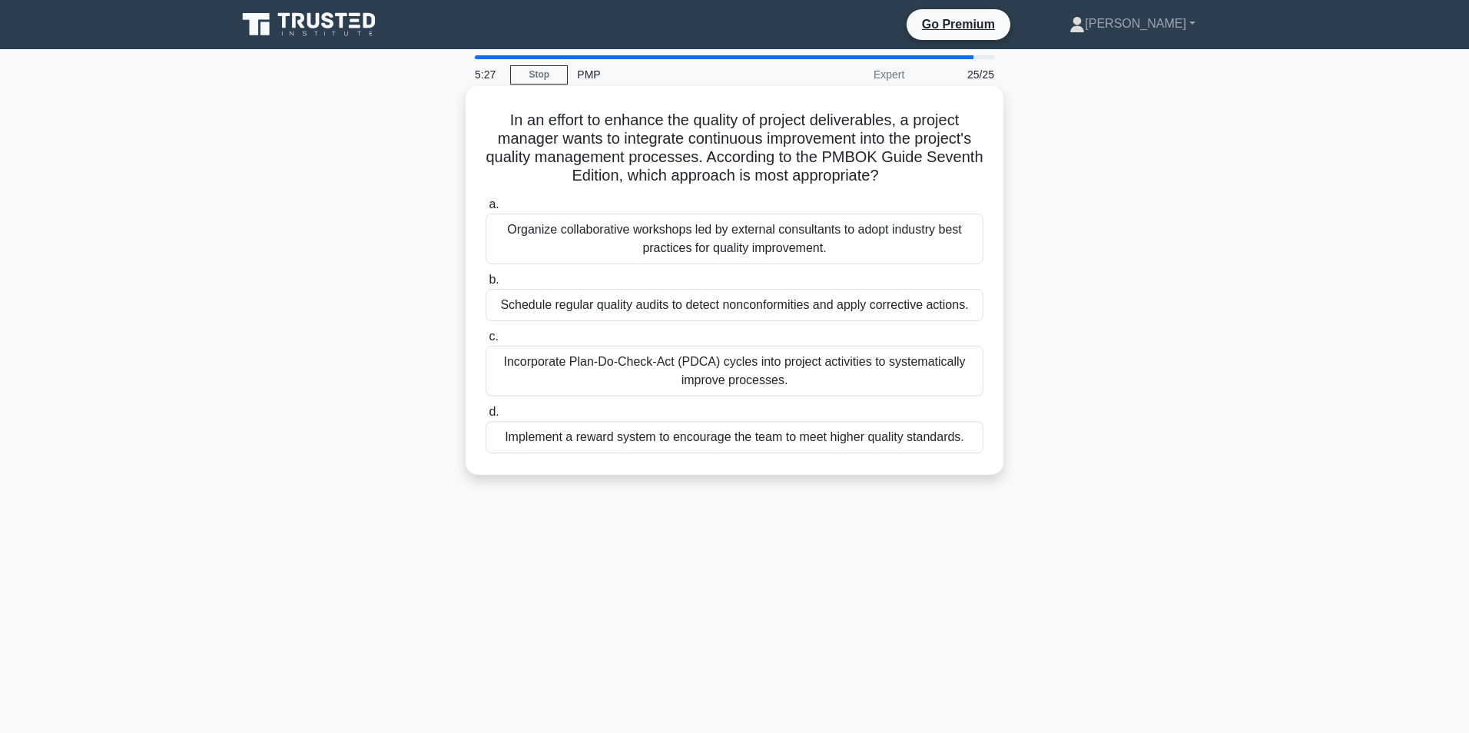
click at [646, 293] on div "Schedule regular quality audits to detect nonconformities and apply corrective …" at bounding box center [734, 305] width 498 height 32
click at [485, 285] on input "b. Schedule regular quality audits to detect nonconformities and apply correcti…" at bounding box center [485, 280] width 0 height 10
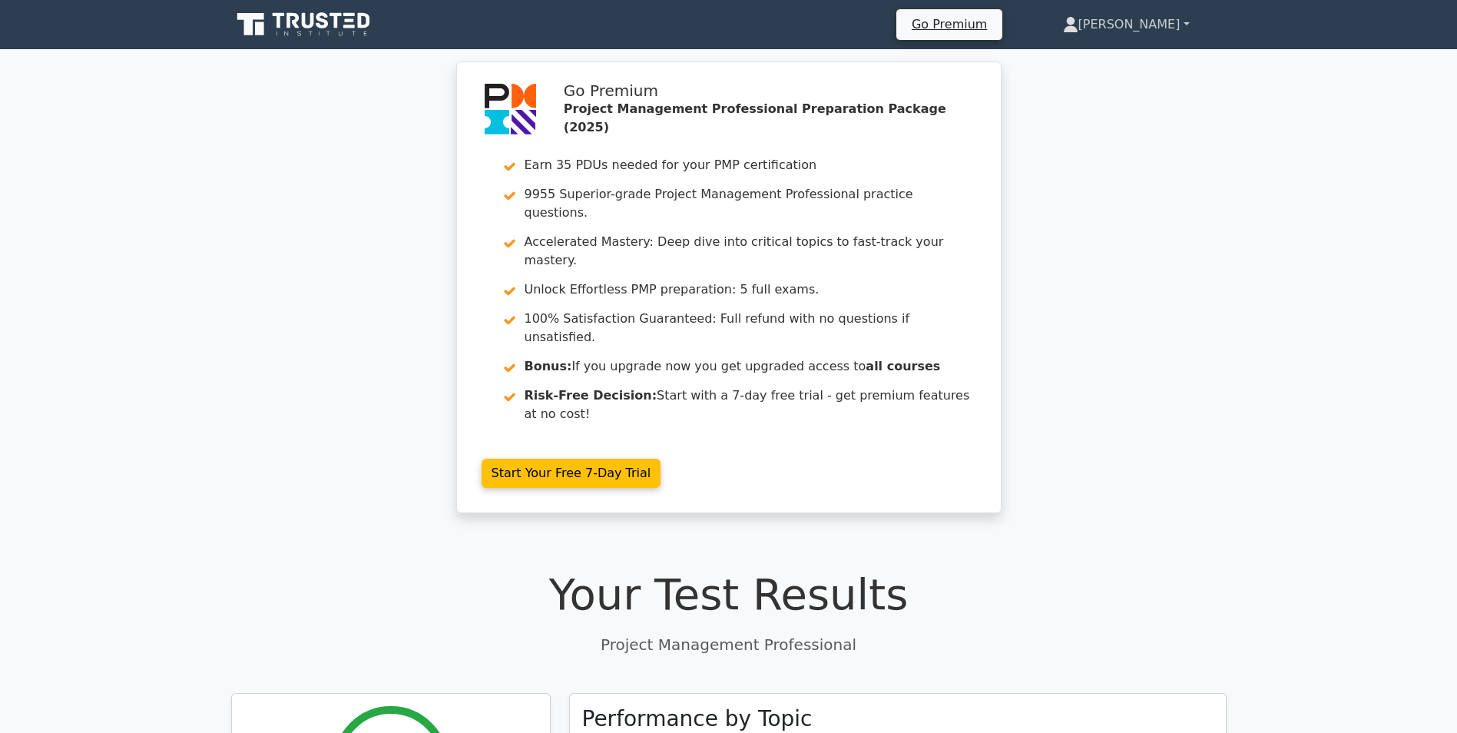
click at [1165, 15] on link "[PERSON_NAME]" at bounding box center [1126, 24] width 200 height 31
click at [1097, 53] on link "Profile" at bounding box center [1087, 60] width 121 height 25
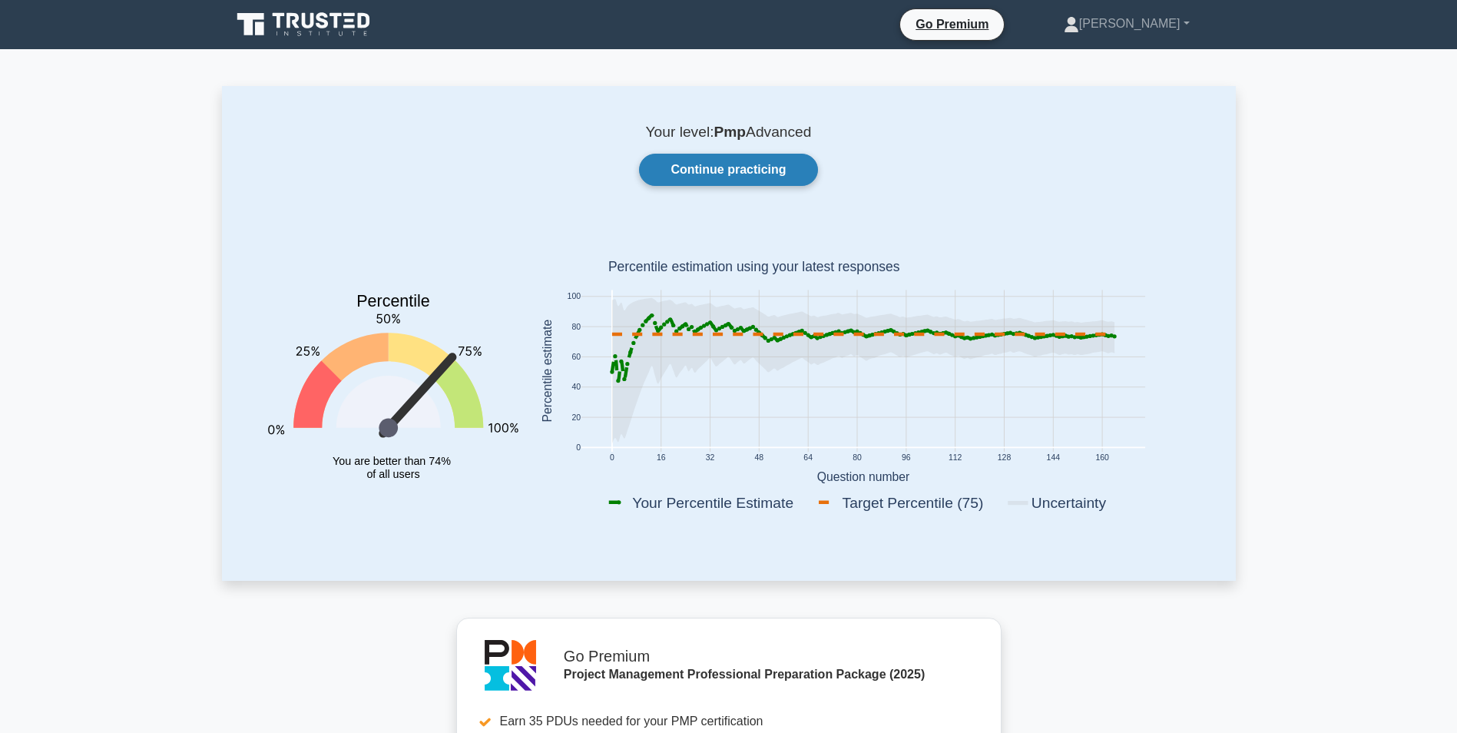
click at [681, 165] on link "Continue practicing" at bounding box center [728, 170] width 178 height 32
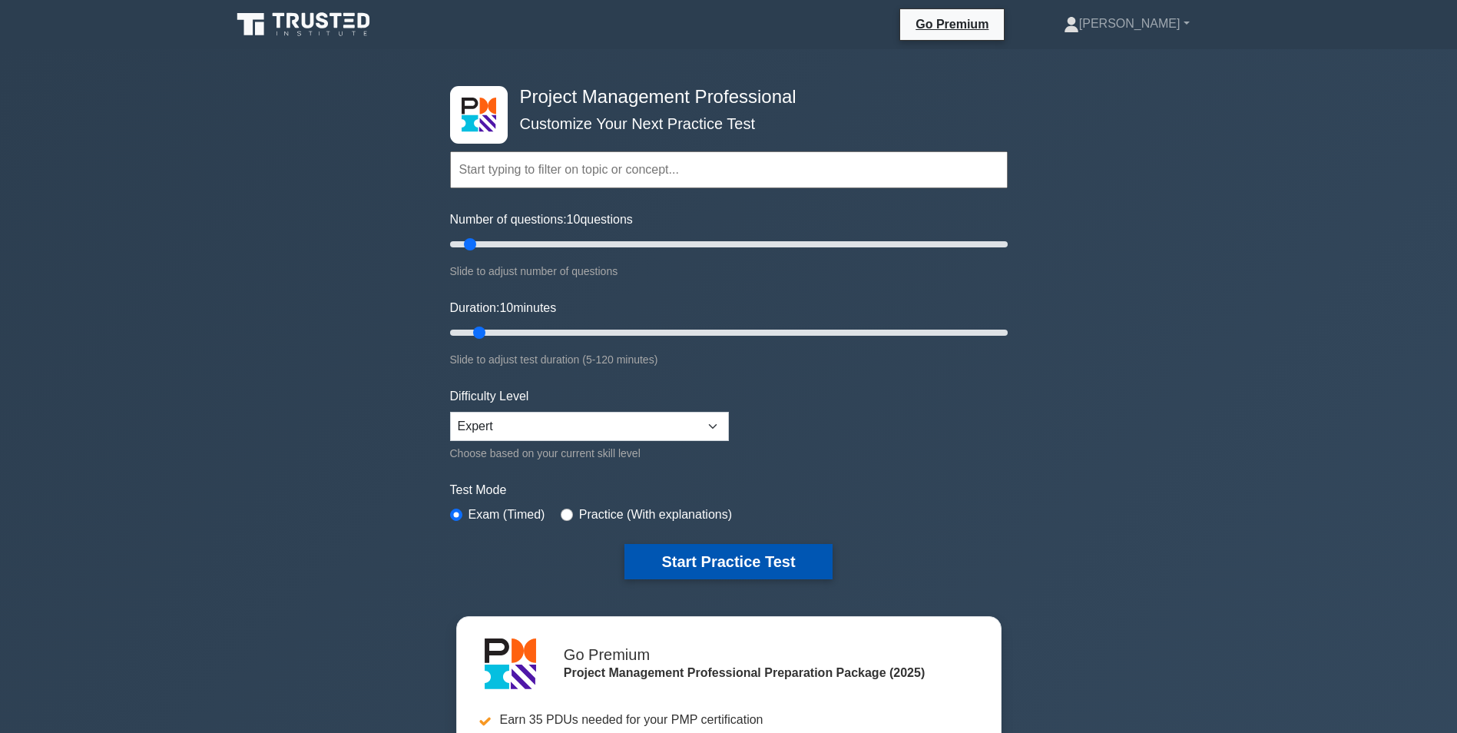
click at [721, 552] on button "Start Practice Test" at bounding box center [728, 561] width 207 height 35
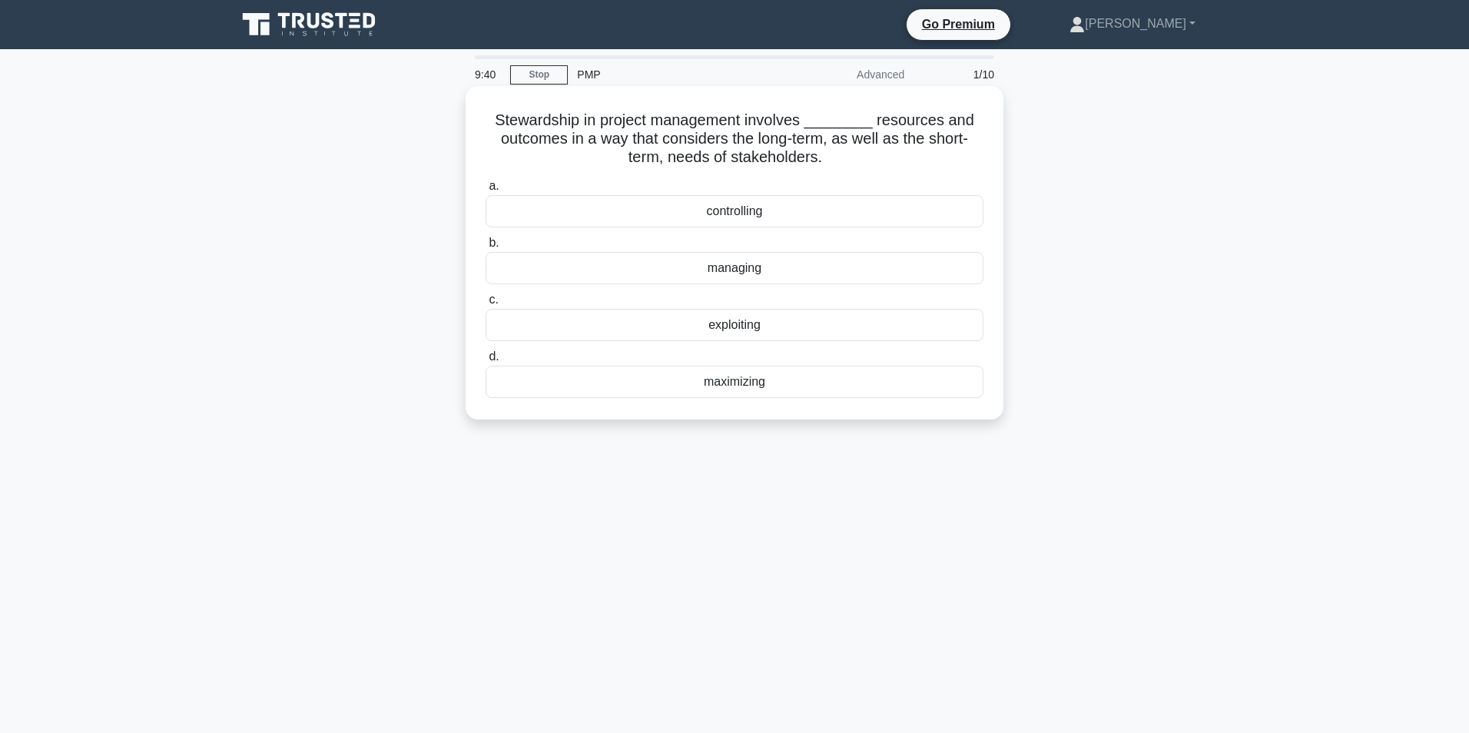
click at [711, 263] on div "managing" at bounding box center [734, 268] width 498 height 32
click at [485, 248] on input "b. managing" at bounding box center [485, 243] width 0 height 10
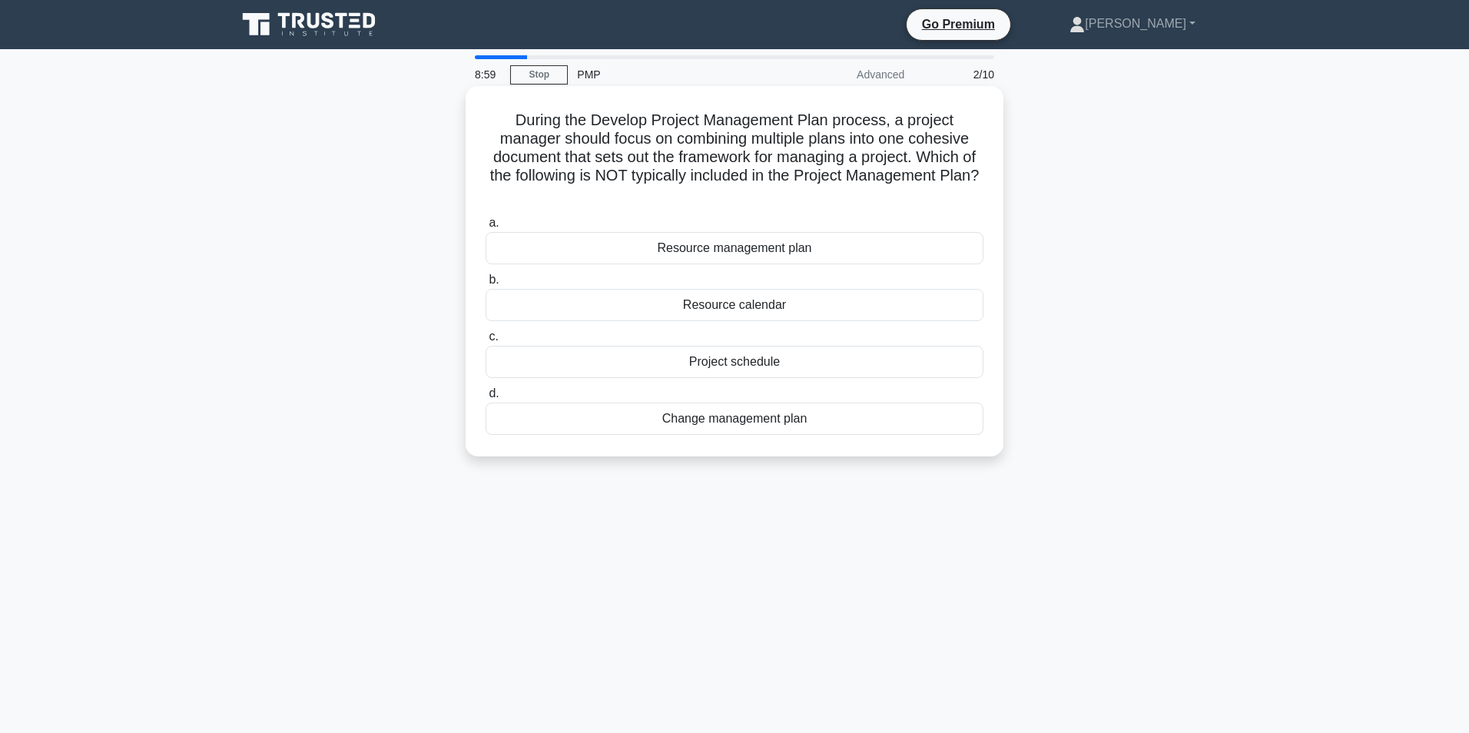
click at [728, 418] on div "Change management plan" at bounding box center [734, 419] width 498 height 32
click at [485, 399] on input "d. Change management plan" at bounding box center [485, 394] width 0 height 10
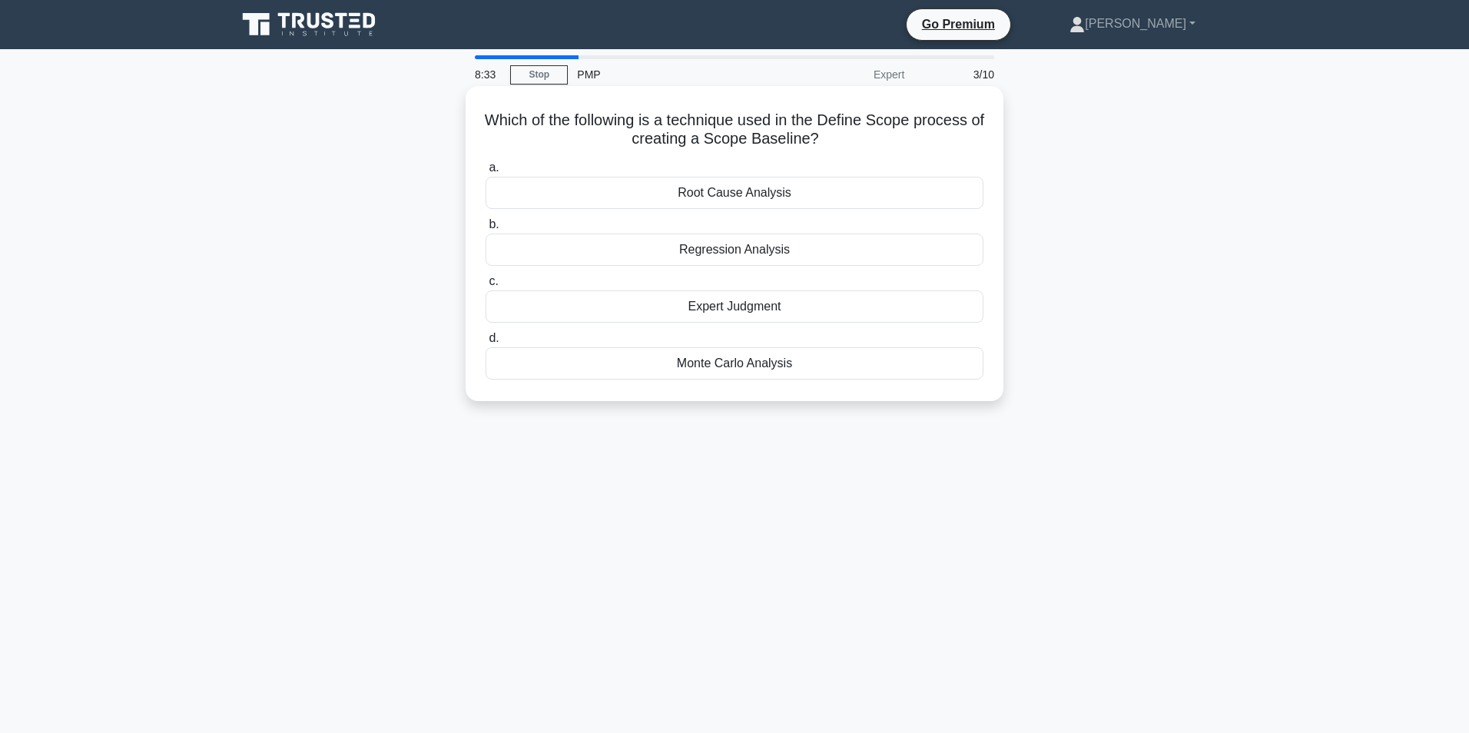
click at [654, 242] on div "Regression Analysis" at bounding box center [734, 250] width 498 height 32
click at [485, 230] on input "b. Regression Analysis" at bounding box center [485, 225] width 0 height 10
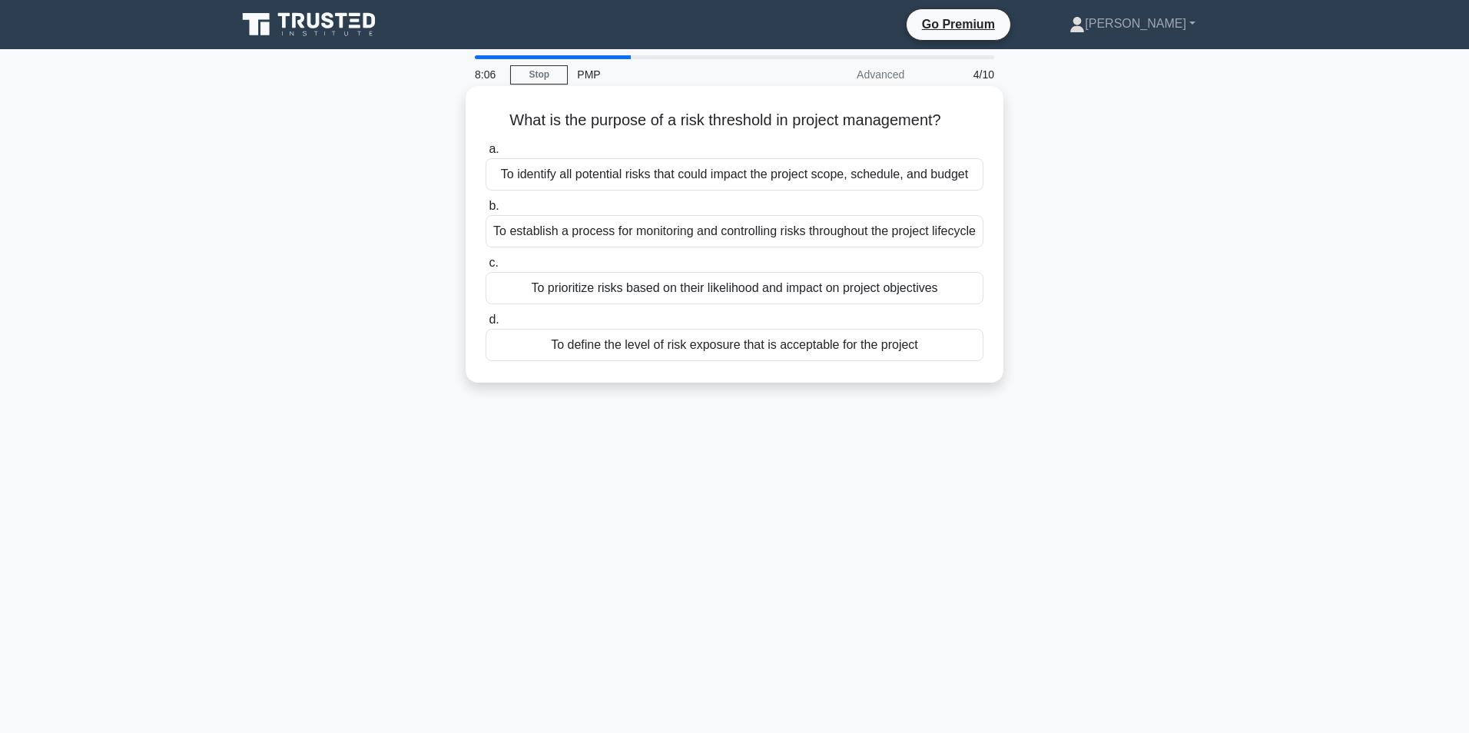
click at [713, 171] on div "To identify all potential risks that could impact the project scope, schedule, …" at bounding box center [734, 174] width 498 height 32
click at [485, 154] on input "a. To identify all potential risks that could impact the project scope, schedul…" at bounding box center [485, 149] width 0 height 10
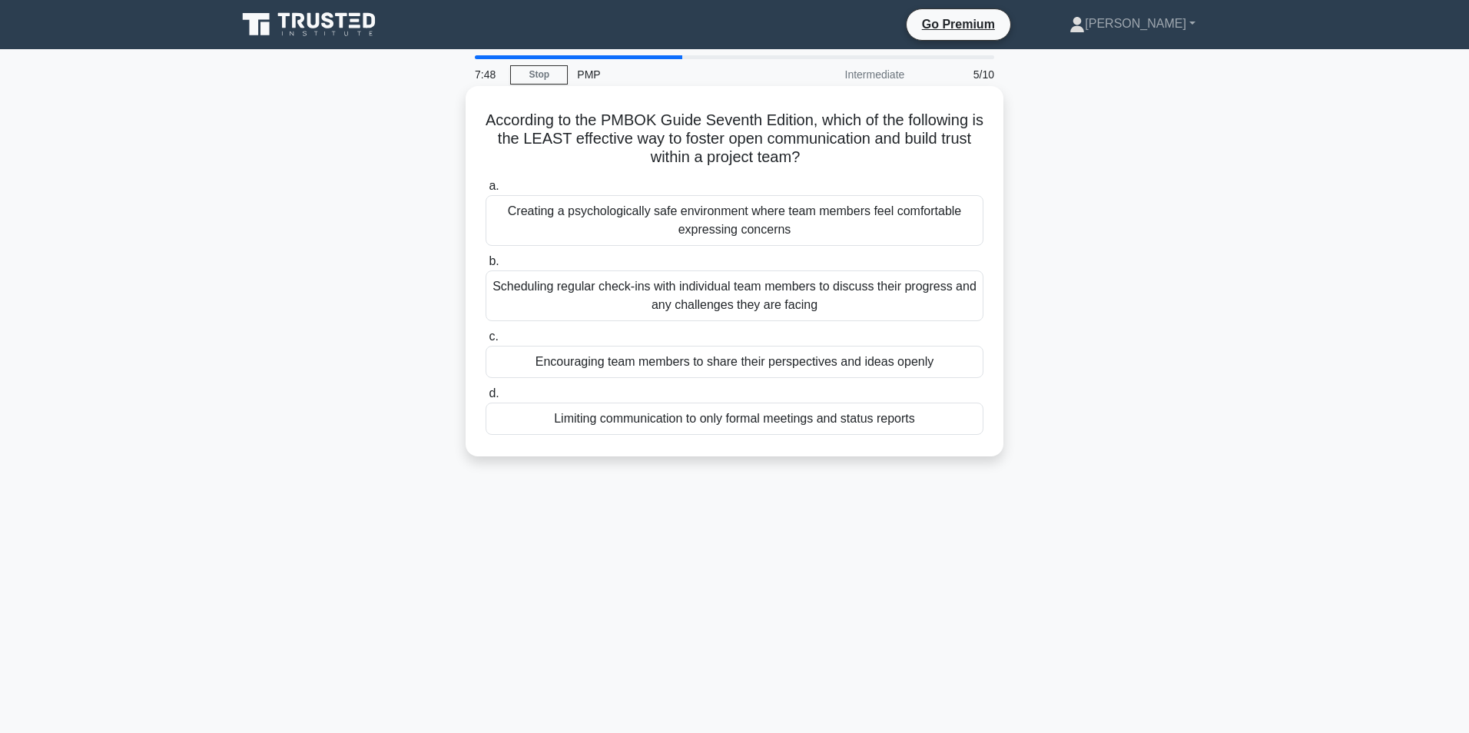
click at [727, 211] on div "Creating a psychologically safe environment where team members feel comfortable…" at bounding box center [734, 220] width 498 height 51
click at [485, 191] on input "a. Creating a psychologically safe environment where team members feel comforta…" at bounding box center [485, 186] width 0 height 10
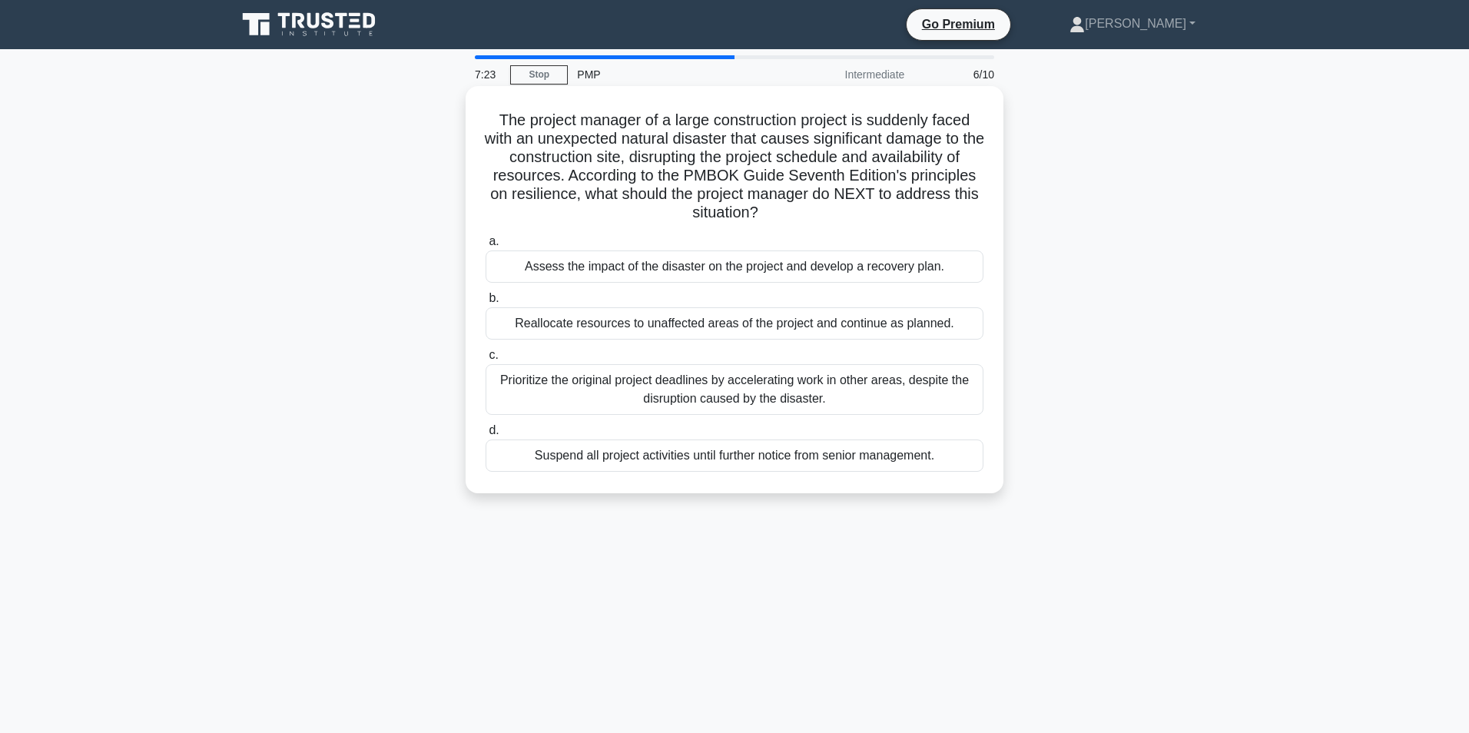
click at [620, 254] on div "Assess the impact of the disaster on the project and develop a recovery plan." at bounding box center [734, 266] width 498 height 32
click at [485, 247] on input "a. Assess the impact of the disaster on the project and develop a recovery plan." at bounding box center [485, 242] width 0 height 10
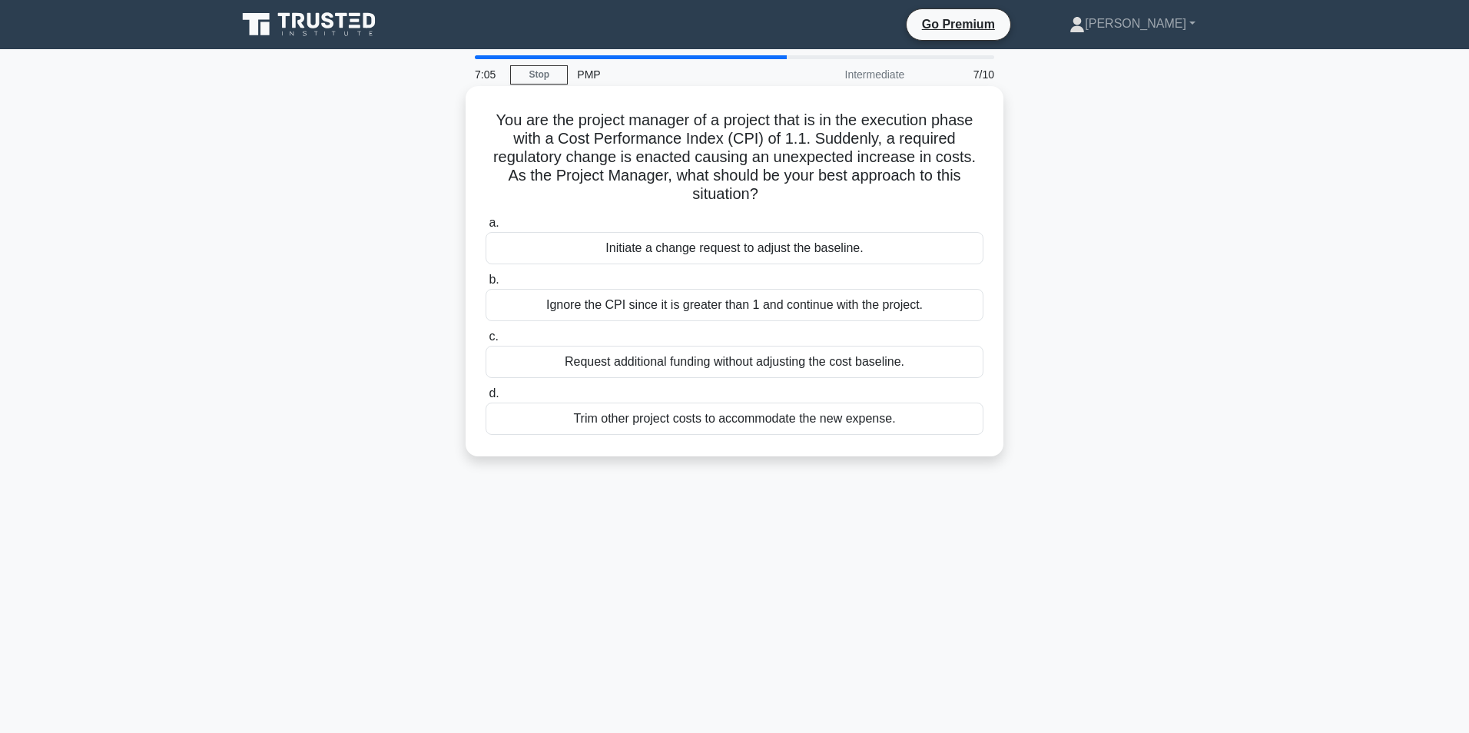
click at [652, 240] on div "Initiate a change request to adjust the baseline." at bounding box center [734, 248] width 498 height 32
click at [485, 228] on input "a. Initiate a change request to adjust the baseline." at bounding box center [485, 223] width 0 height 10
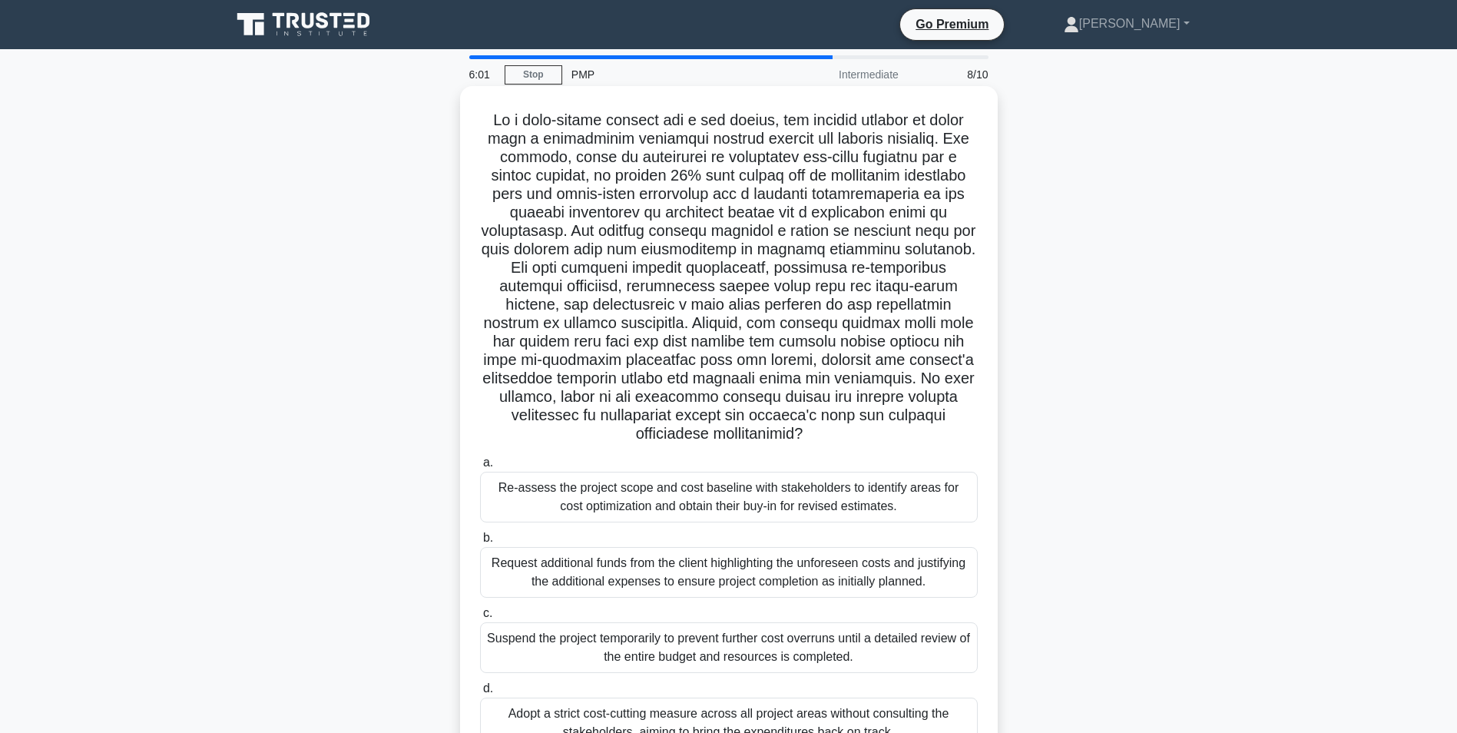
scroll to position [43, 0]
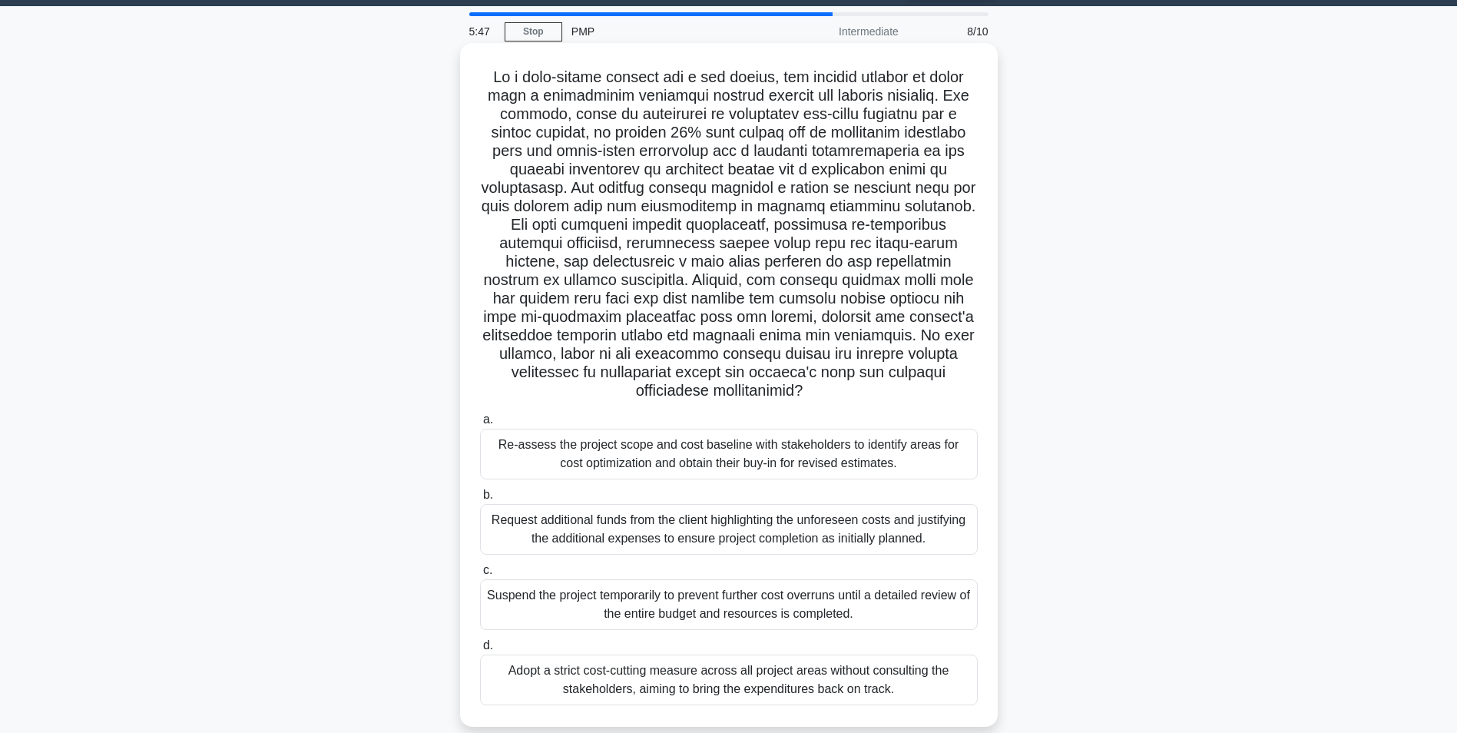
click at [726, 446] on div "Re-assess the project scope and cost baseline with stakeholders to identify are…" at bounding box center [729, 454] width 498 height 51
click at [480, 425] on input "a. Re-assess the project scope and cost baseline with stakeholders to identify …" at bounding box center [480, 420] width 0 height 10
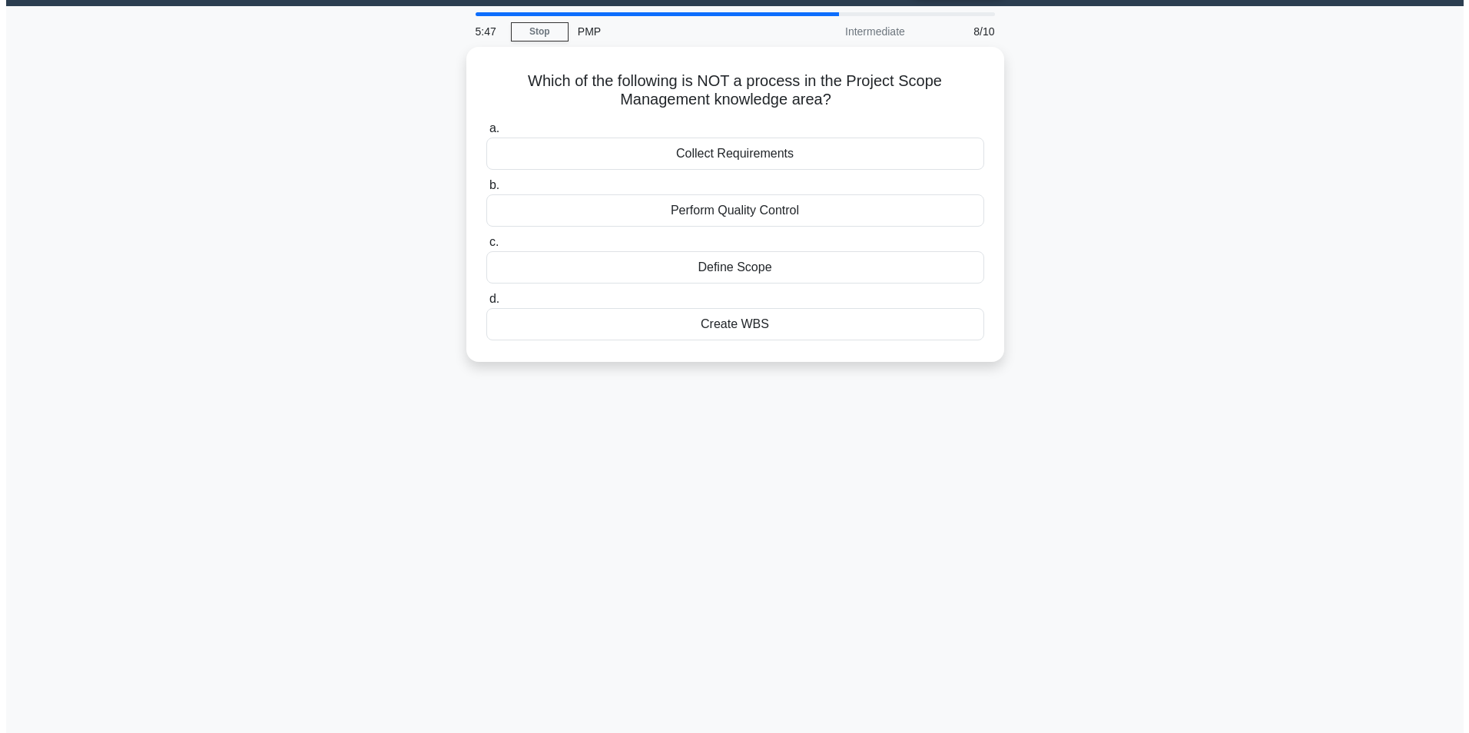
scroll to position [0, 0]
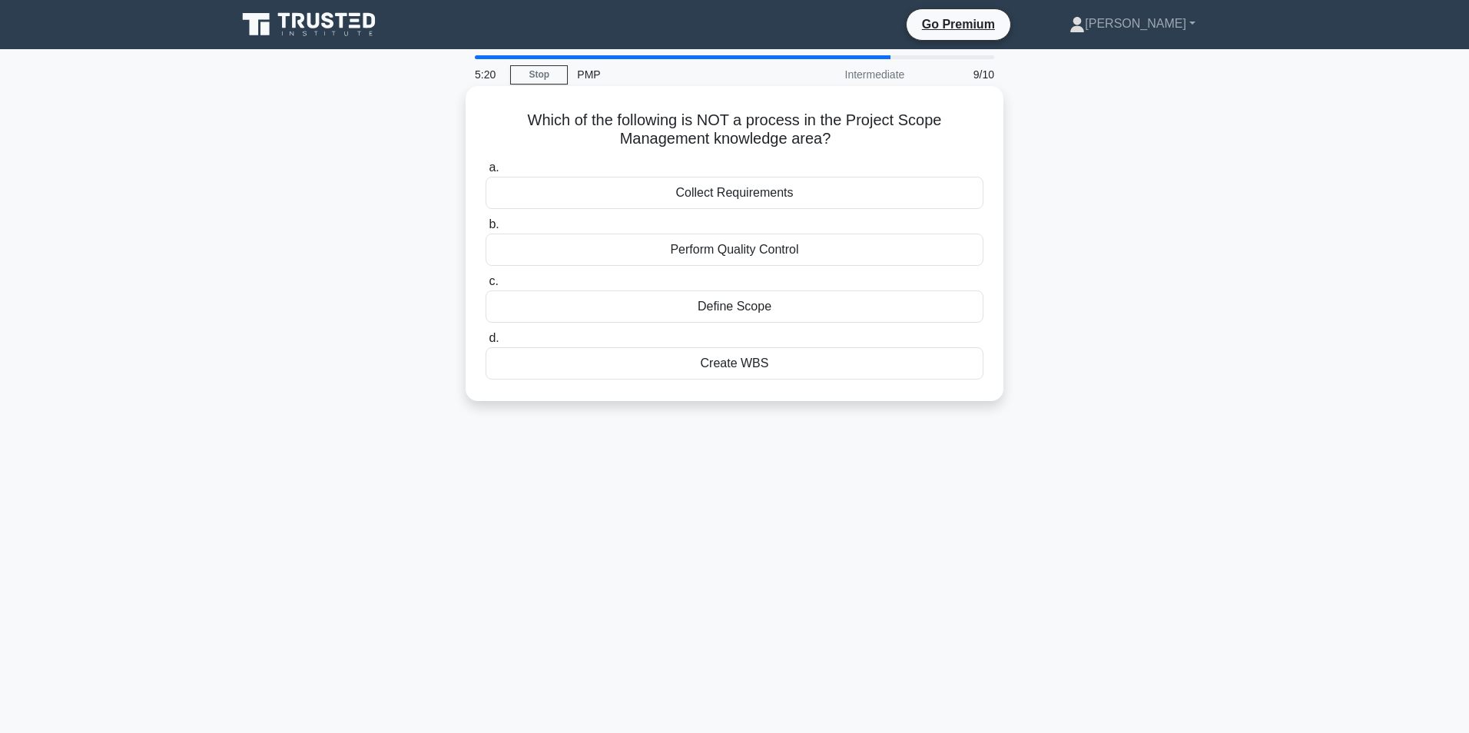
click at [685, 191] on div "Collect Requirements" at bounding box center [734, 193] width 498 height 32
click at [485, 173] on input "a. Collect Requirements" at bounding box center [485, 168] width 0 height 10
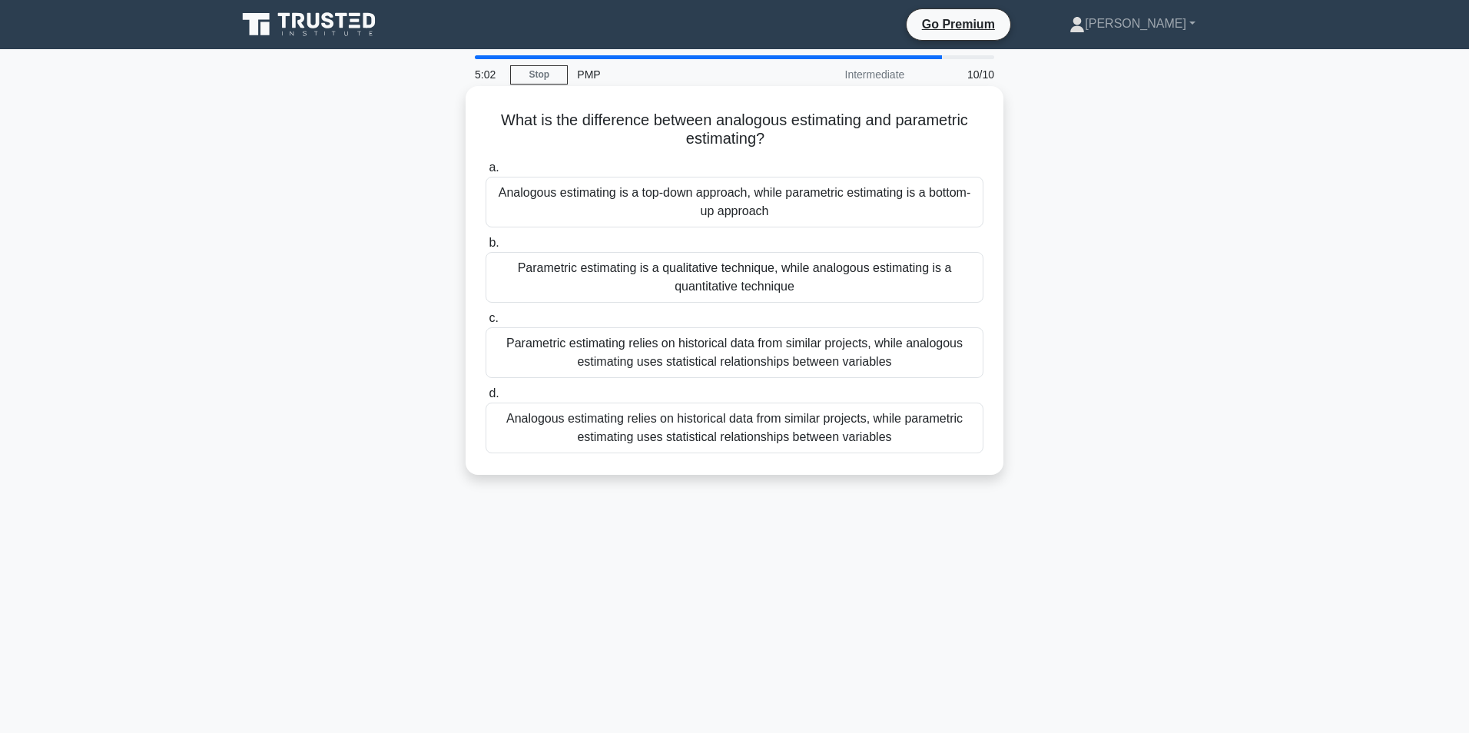
click at [702, 430] on div "Analogous estimating relies on historical data from similar projects, while par…" at bounding box center [734, 428] width 498 height 51
click at [485, 399] on input "d. Analogous estimating relies on historical data from similar projects, while …" at bounding box center [485, 394] width 0 height 10
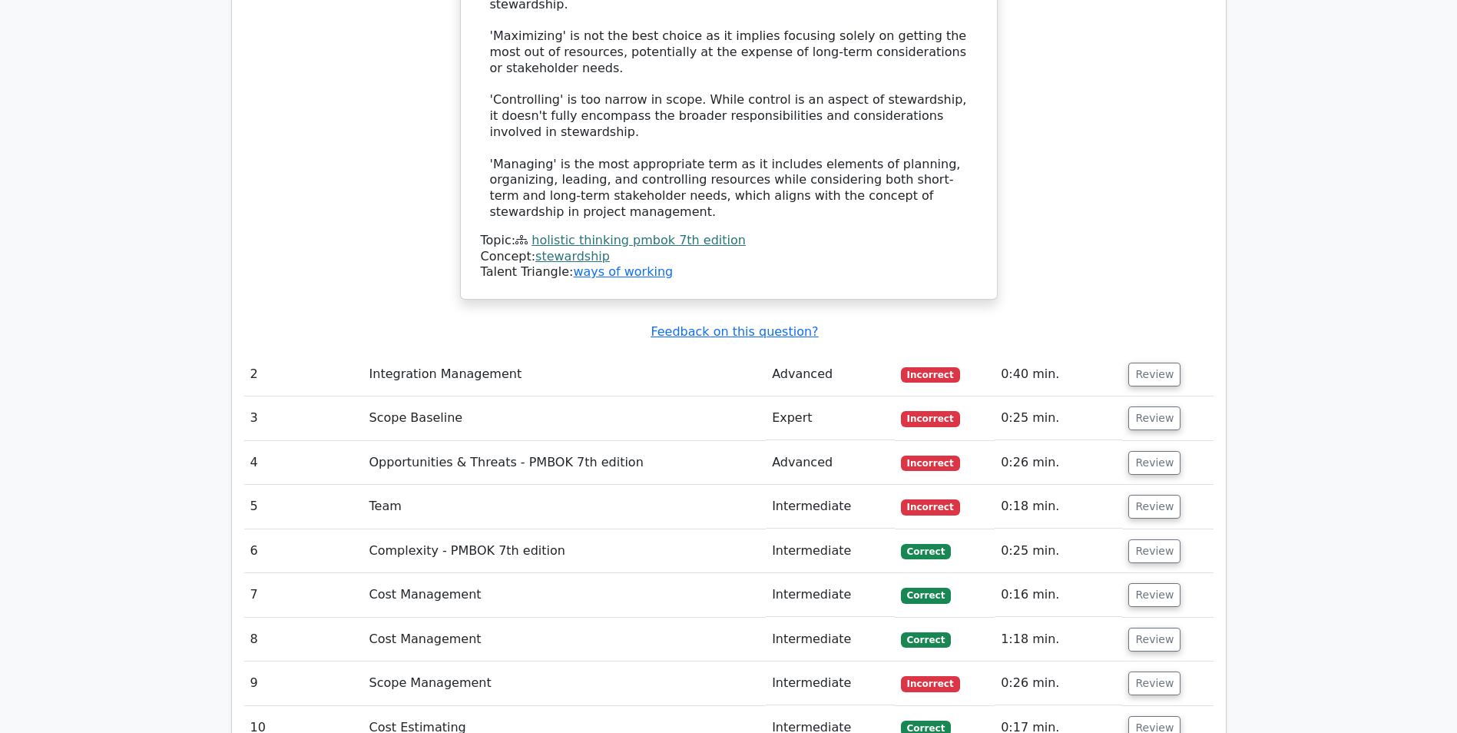
scroll to position [2151, 0]
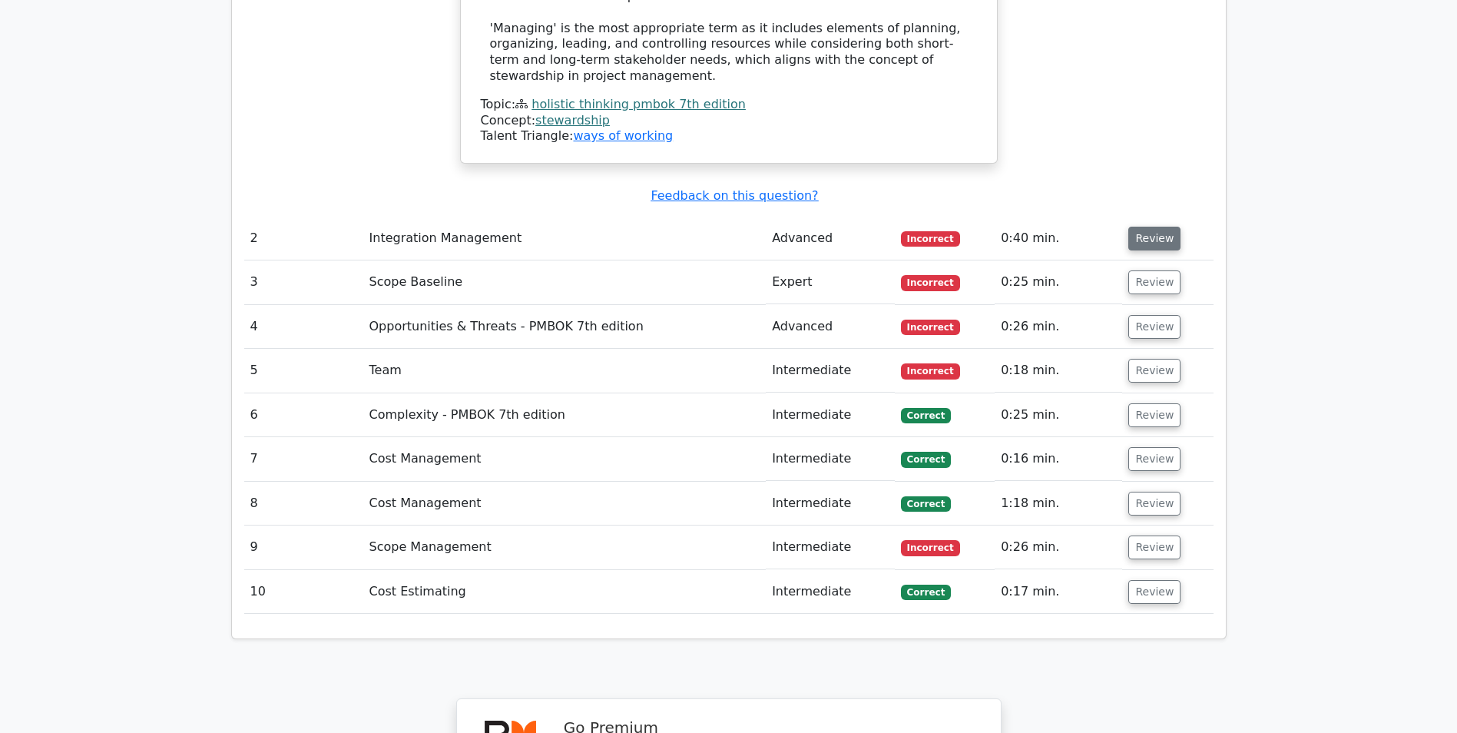
click at [1157, 227] on button "Review" at bounding box center [1154, 239] width 52 height 24
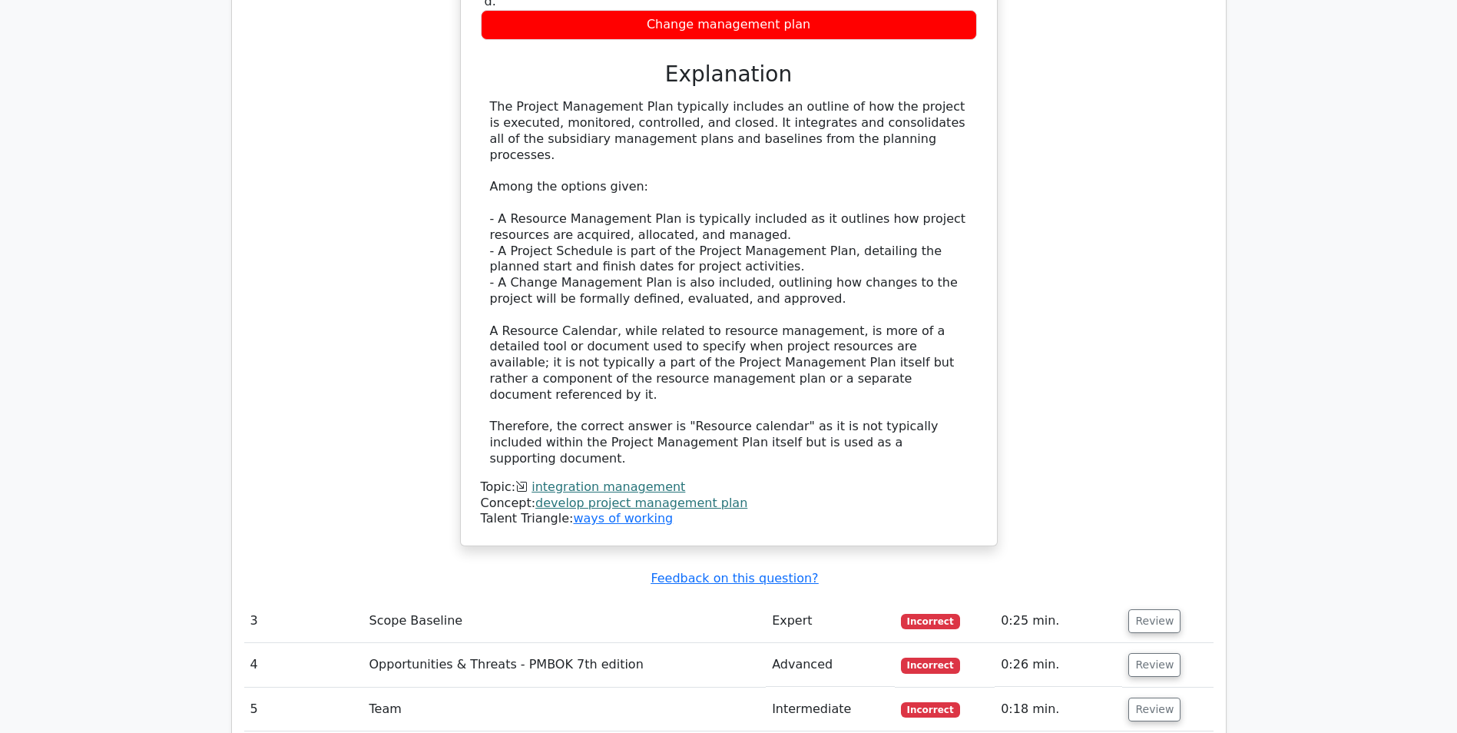
scroll to position [2842, 0]
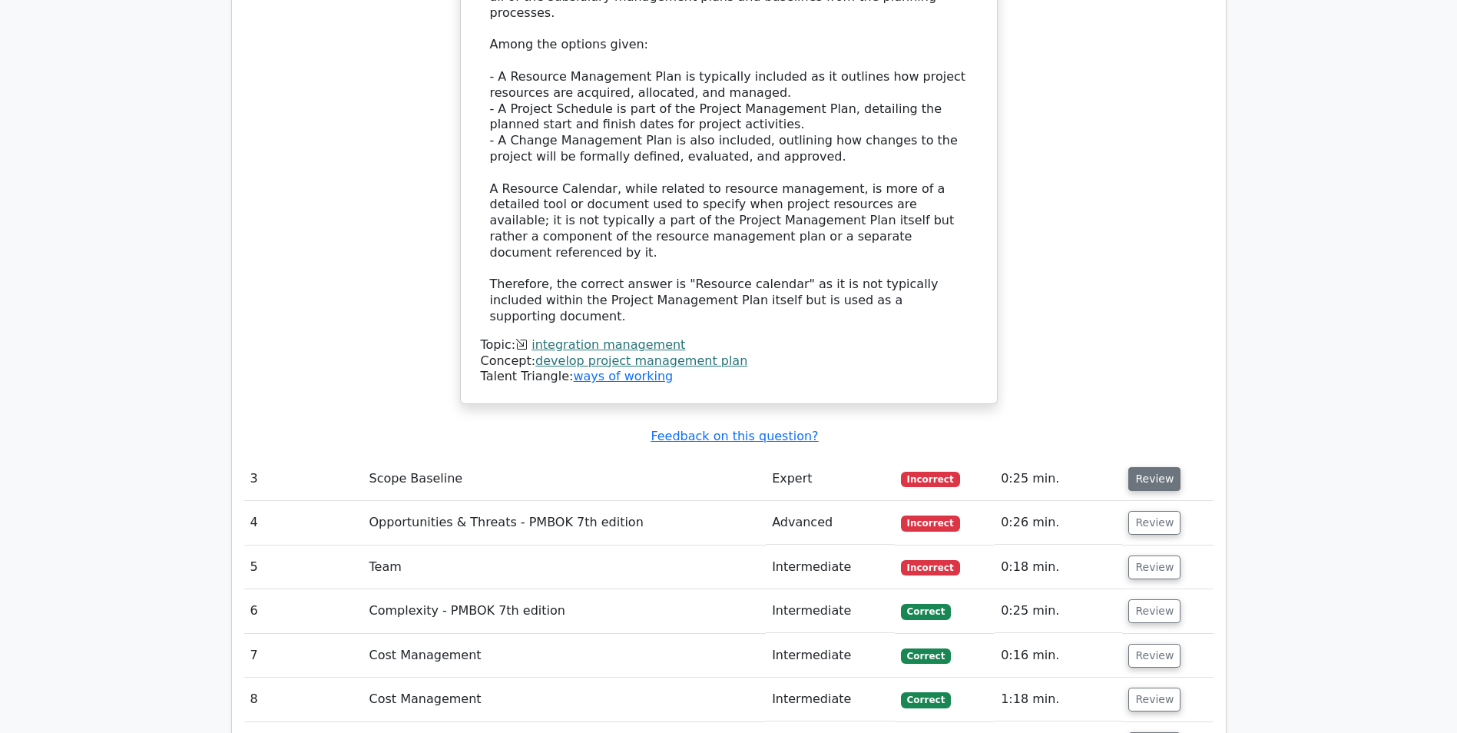
click at [1152, 467] on button "Review" at bounding box center [1154, 479] width 52 height 24
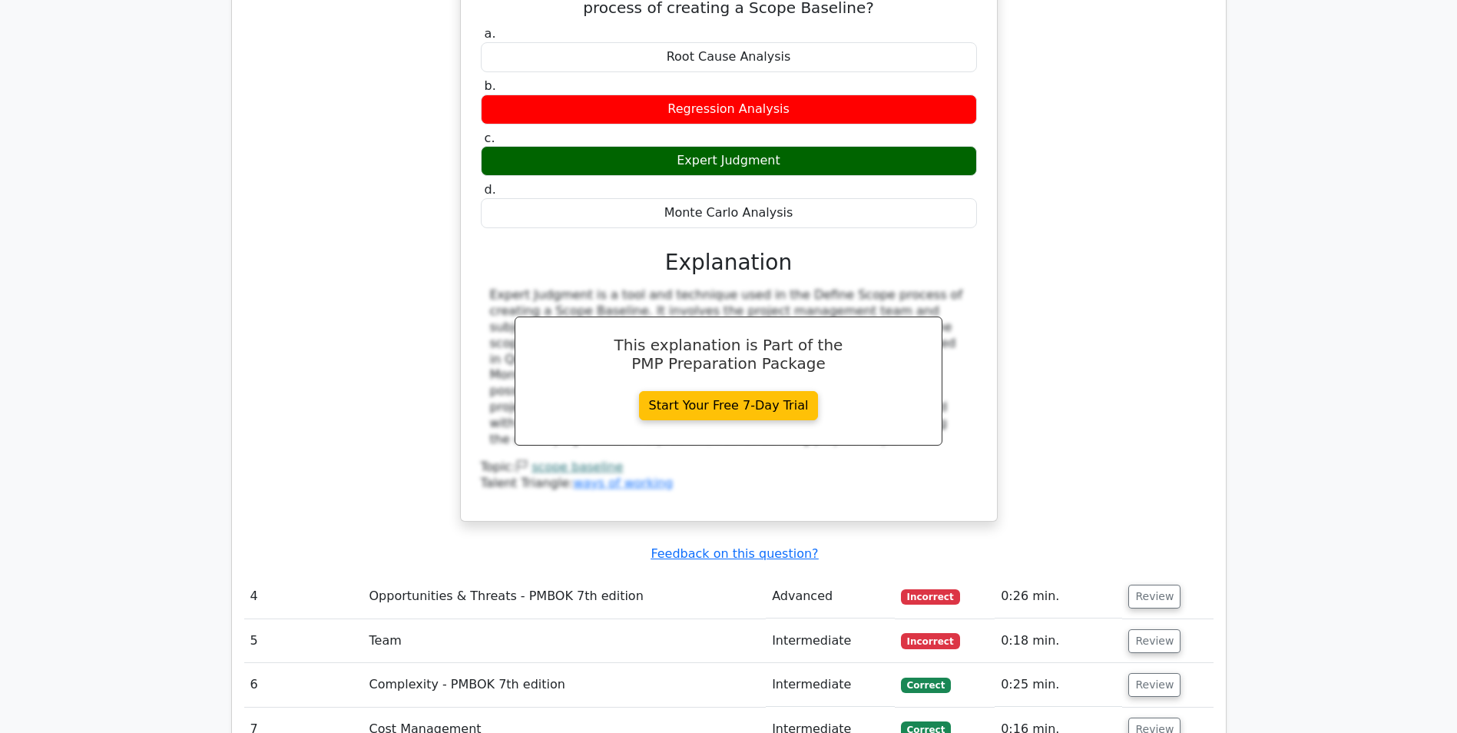
scroll to position [3534, 0]
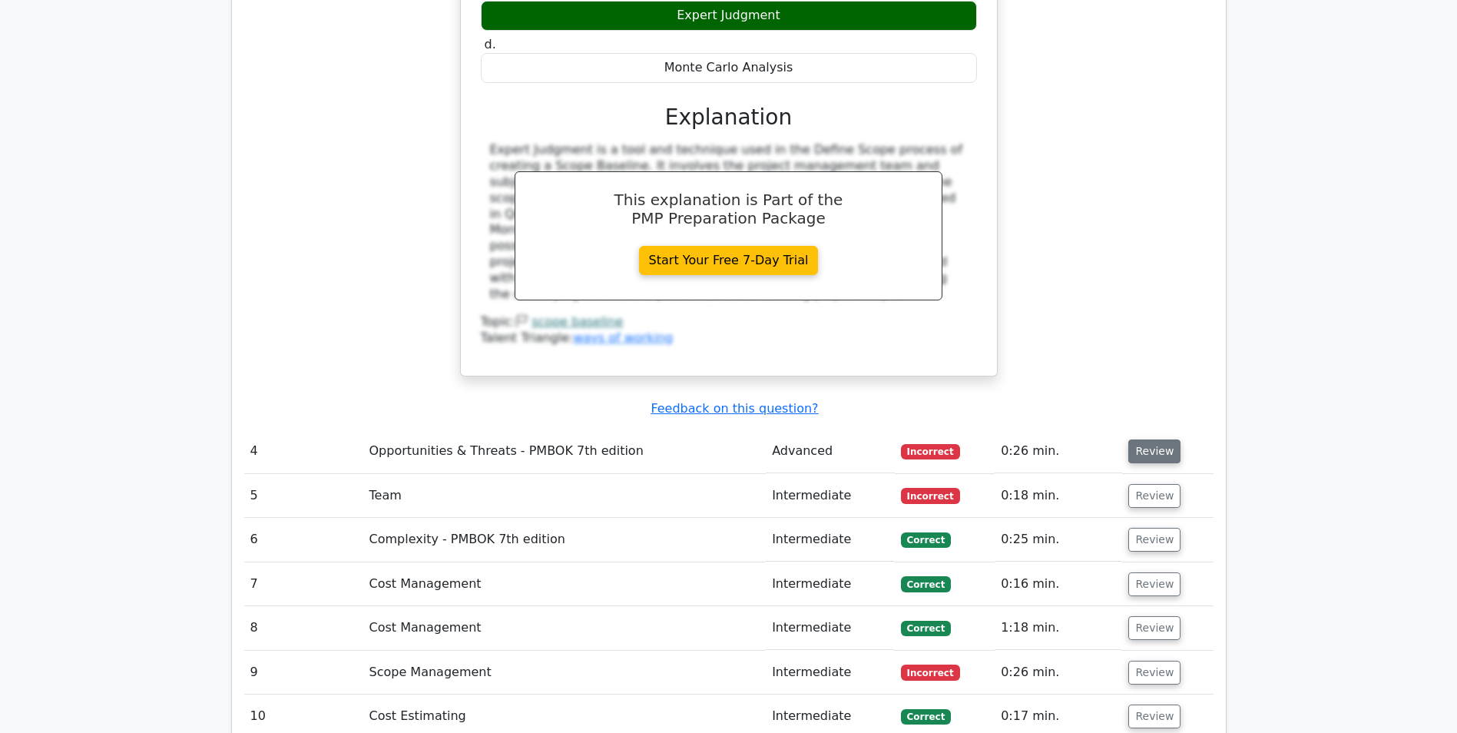
click at [1155, 439] on button "Review" at bounding box center [1154, 451] width 52 height 24
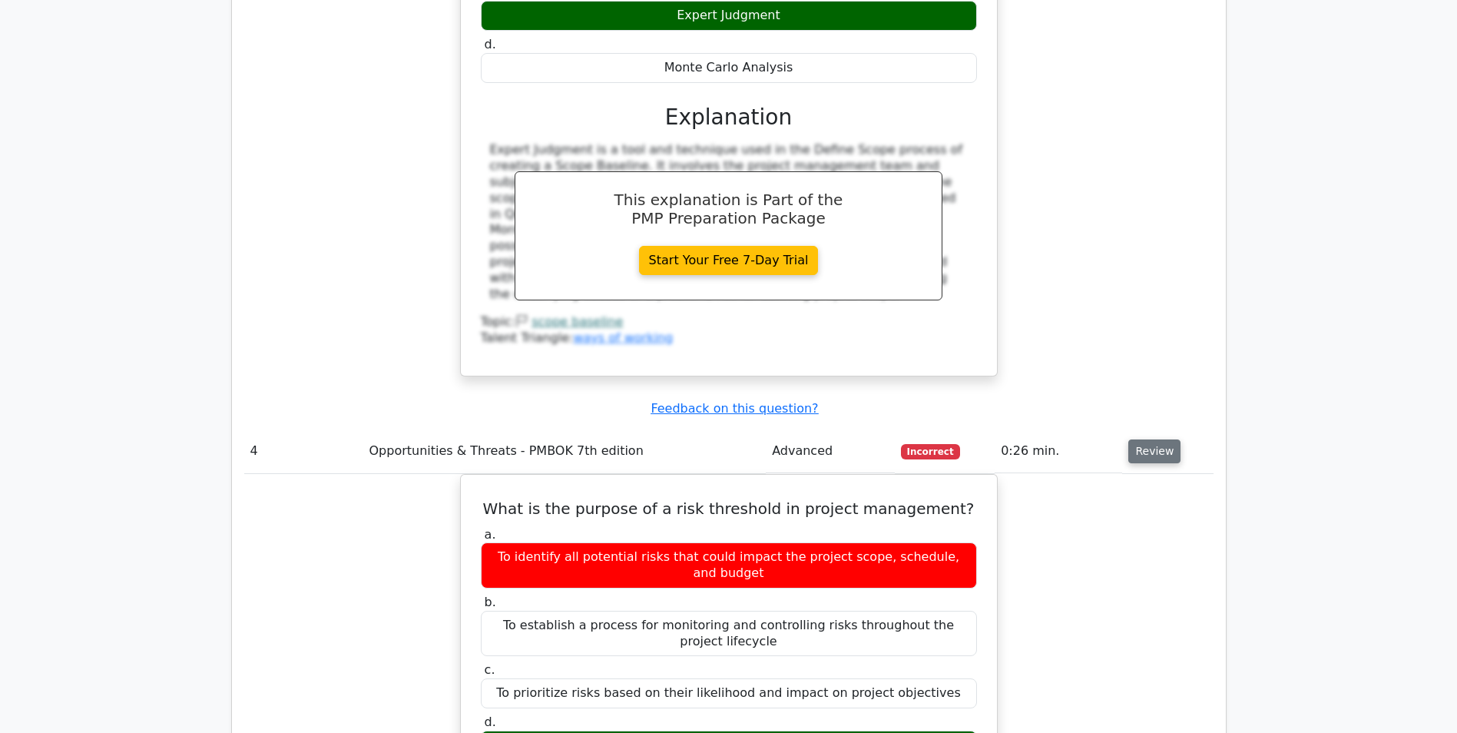
click at [1154, 439] on button "Review" at bounding box center [1154, 451] width 52 height 24
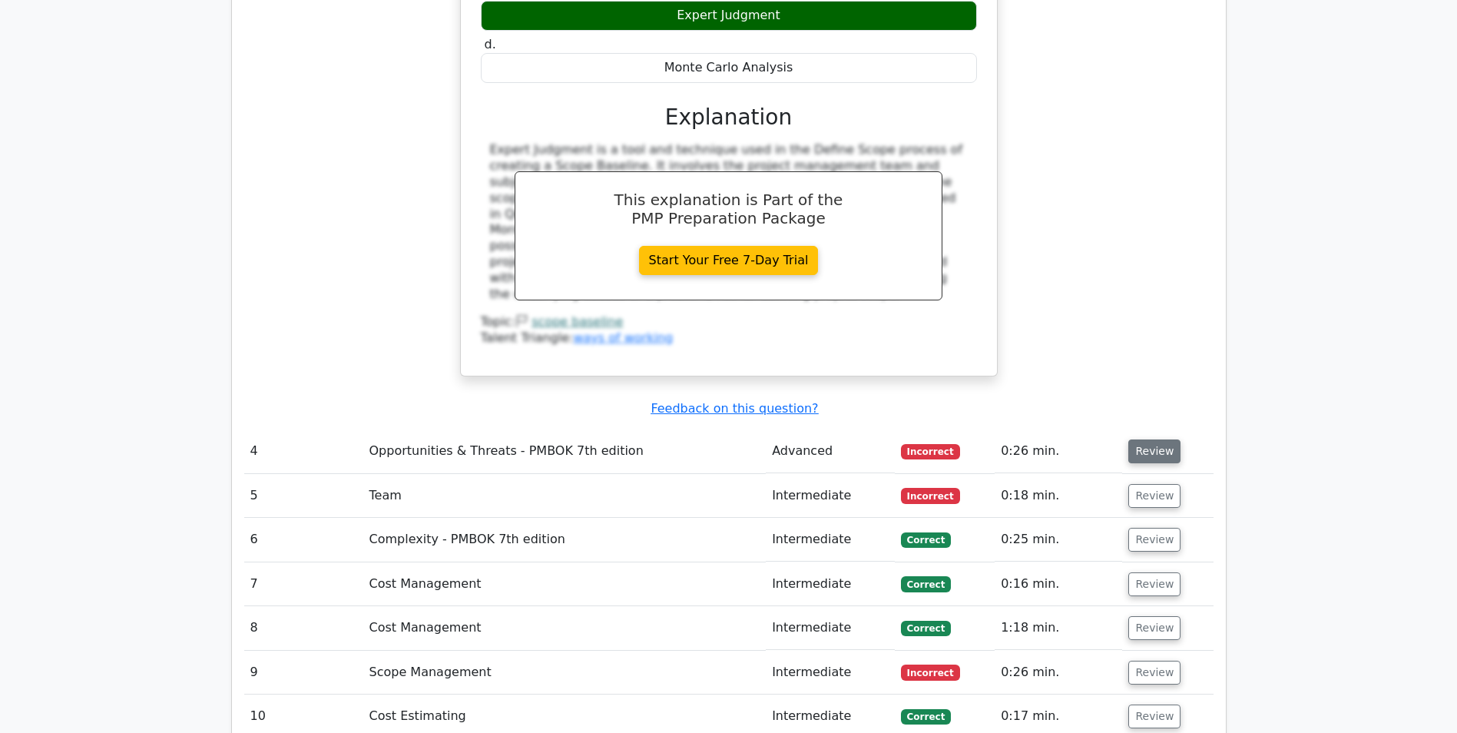
click at [1154, 439] on button "Review" at bounding box center [1154, 451] width 52 height 24
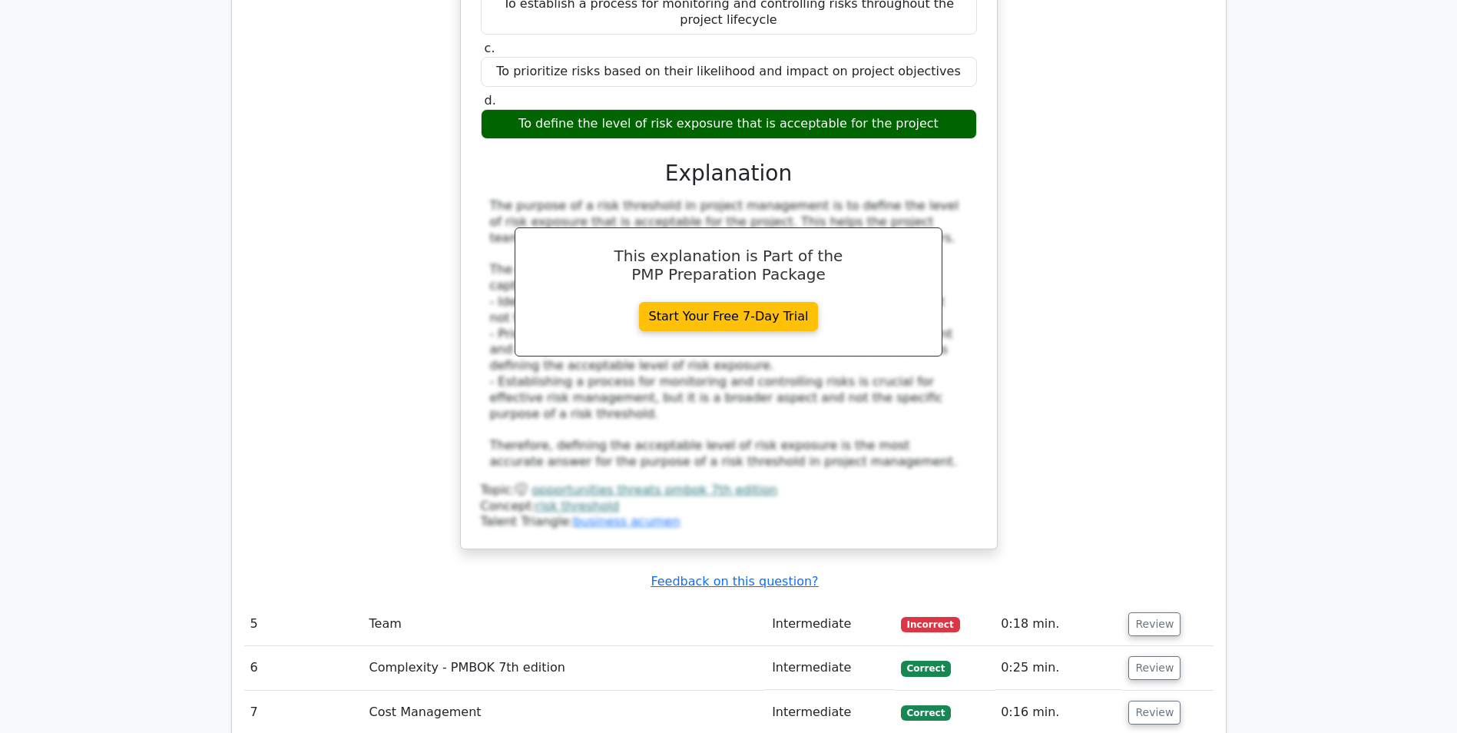
scroll to position [4302, 0]
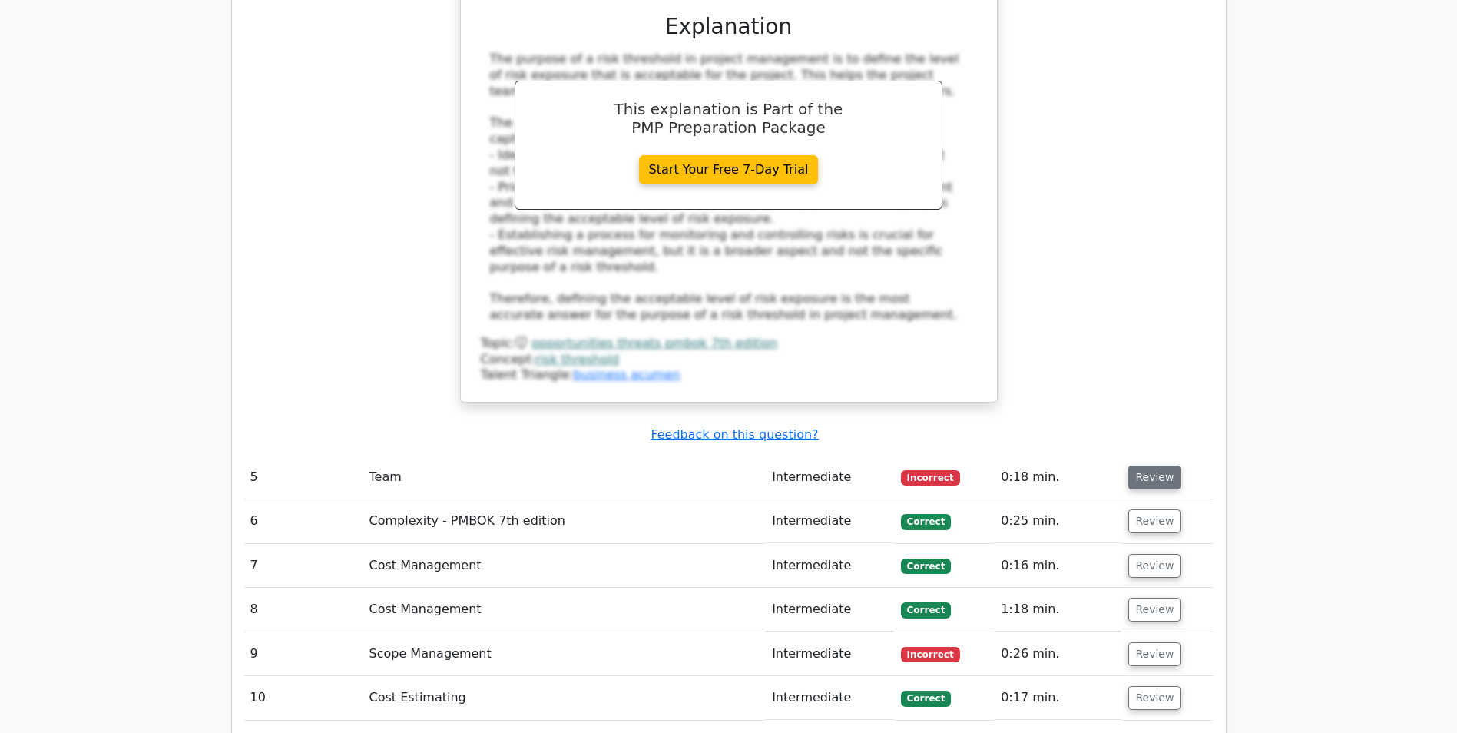
click at [1139, 466] on button "Review" at bounding box center [1154, 478] width 52 height 24
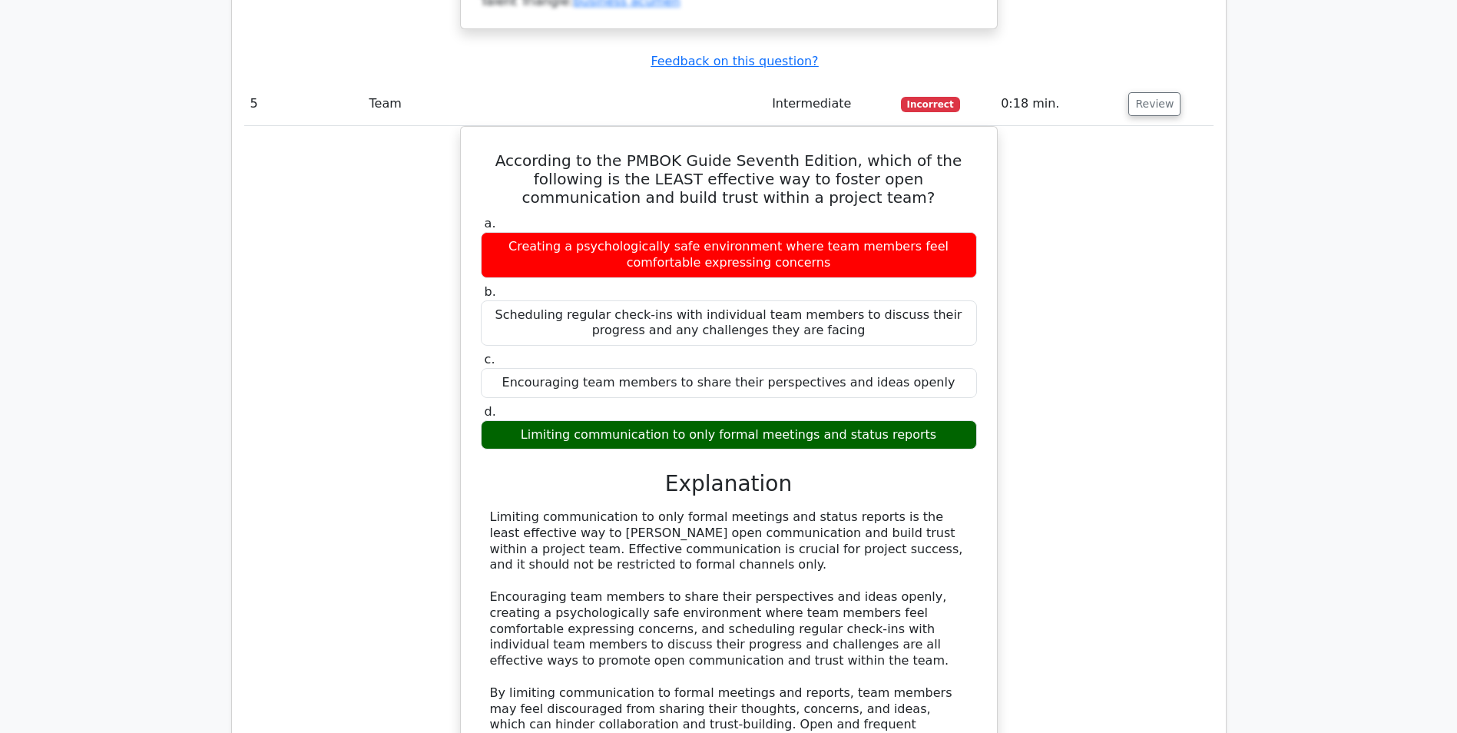
scroll to position [5070, 0]
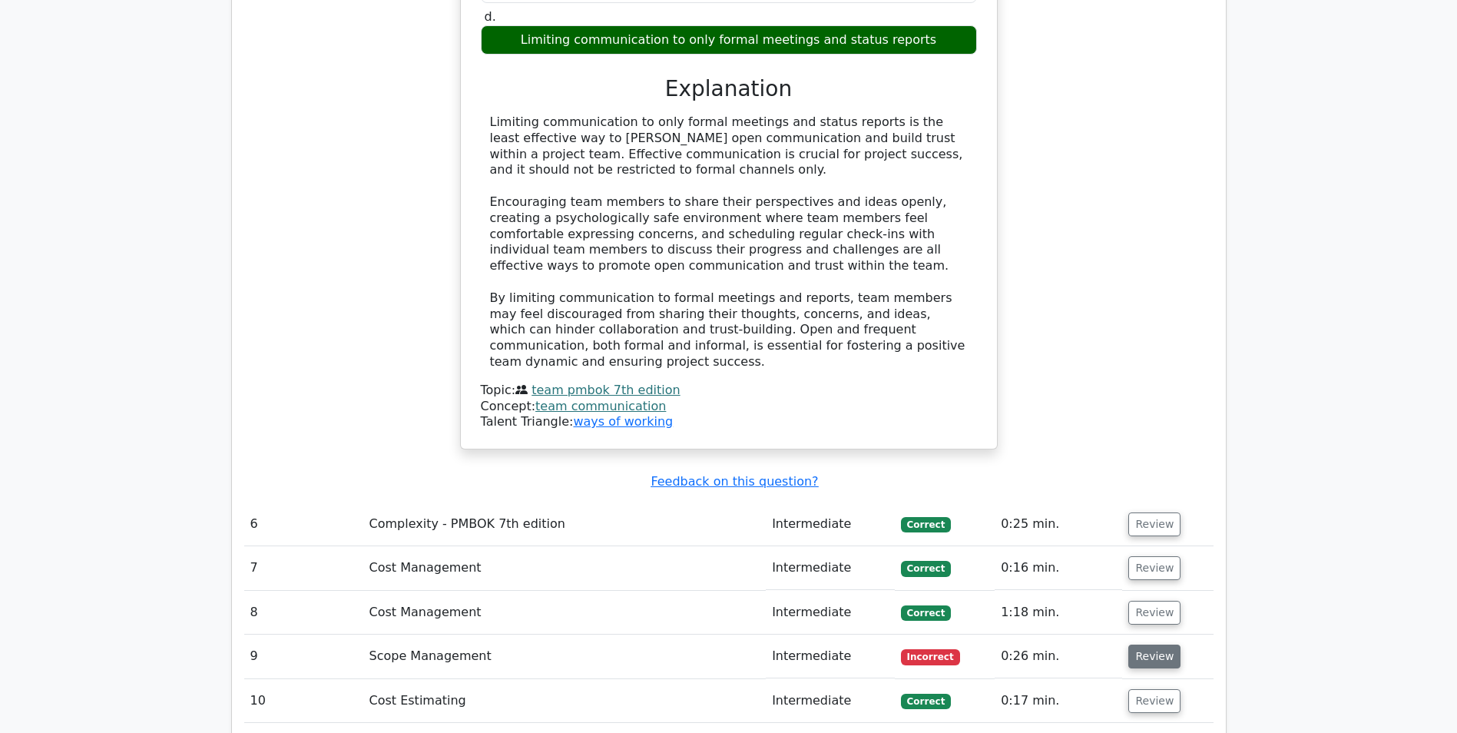
click at [1131, 645] on button "Review" at bounding box center [1154, 657] width 52 height 24
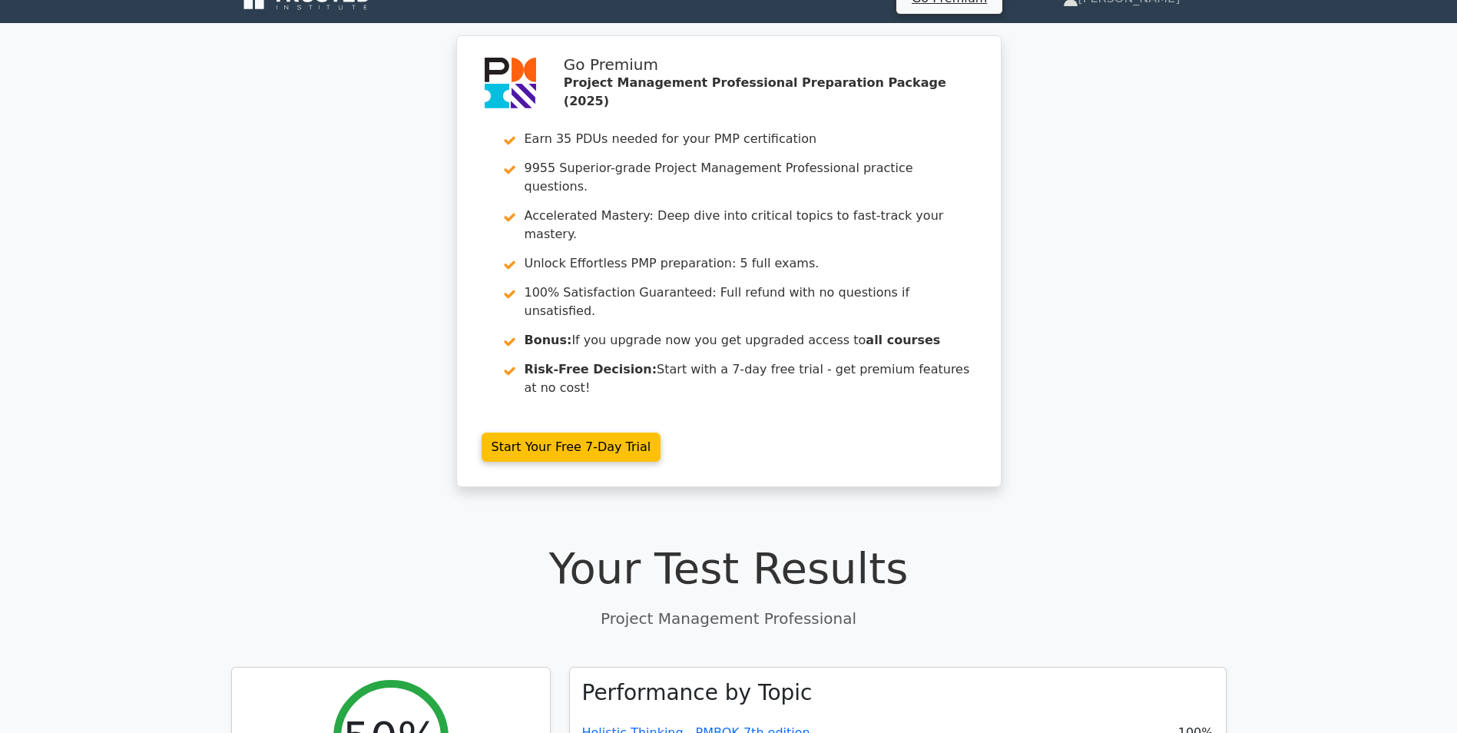
scroll to position [0, 0]
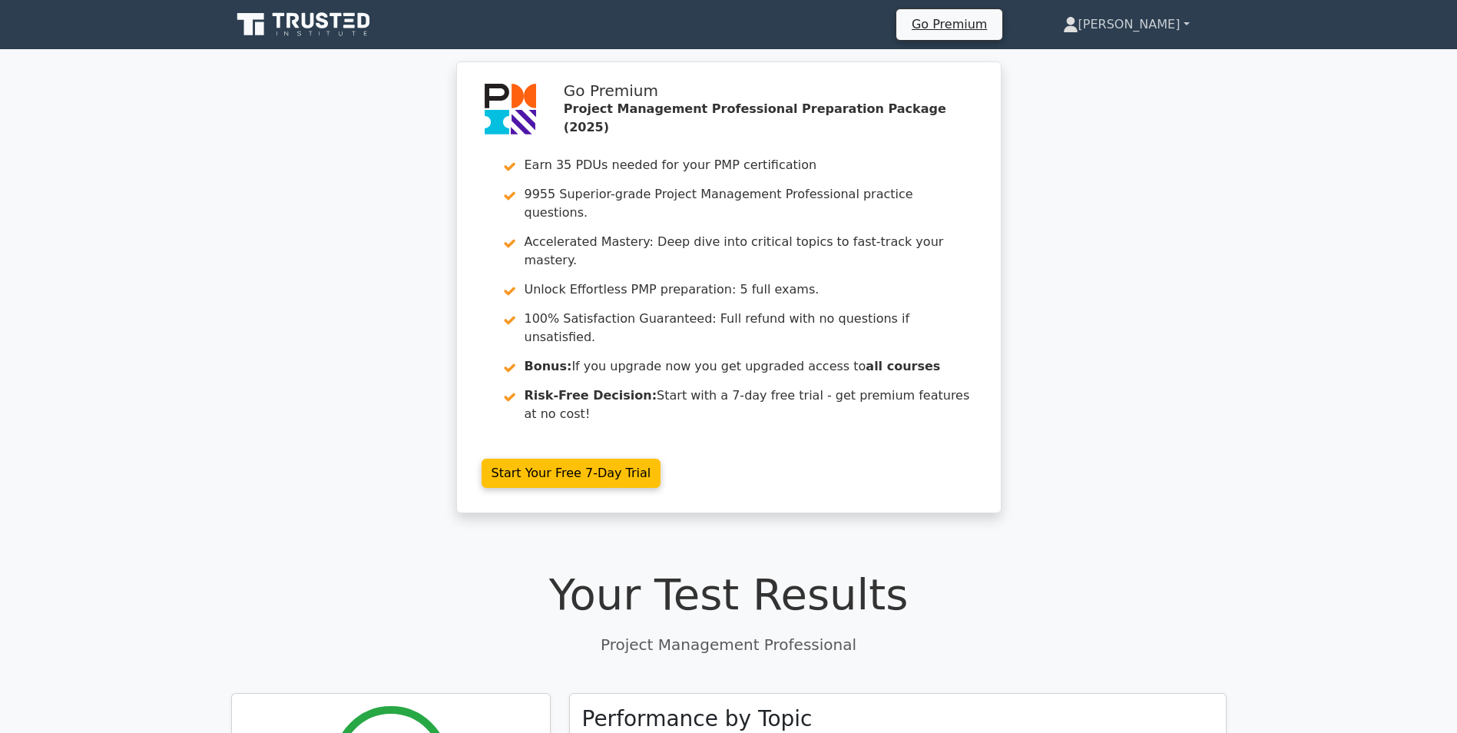
click at [1157, 28] on link "[PERSON_NAME]" at bounding box center [1126, 24] width 200 height 31
click at [1095, 58] on link "Profile" at bounding box center [1087, 60] width 121 height 25
